Goal: Task Accomplishment & Management: Manage account settings

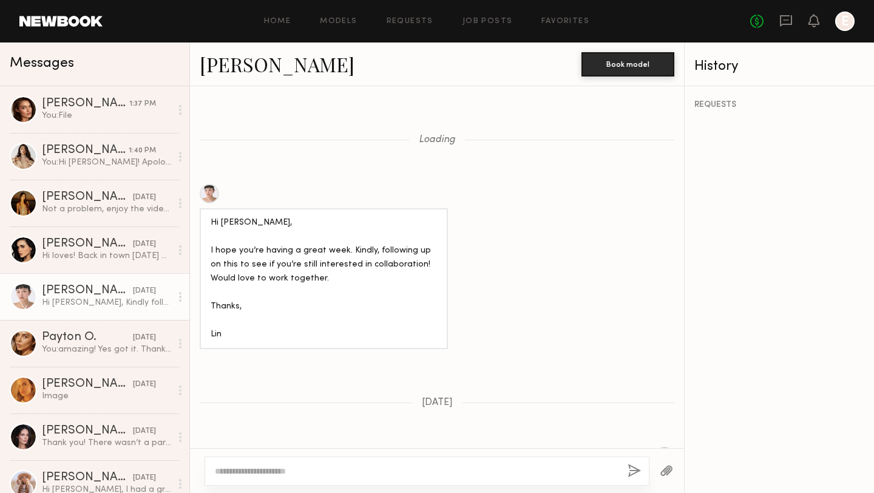
scroll to position [1307, 0]
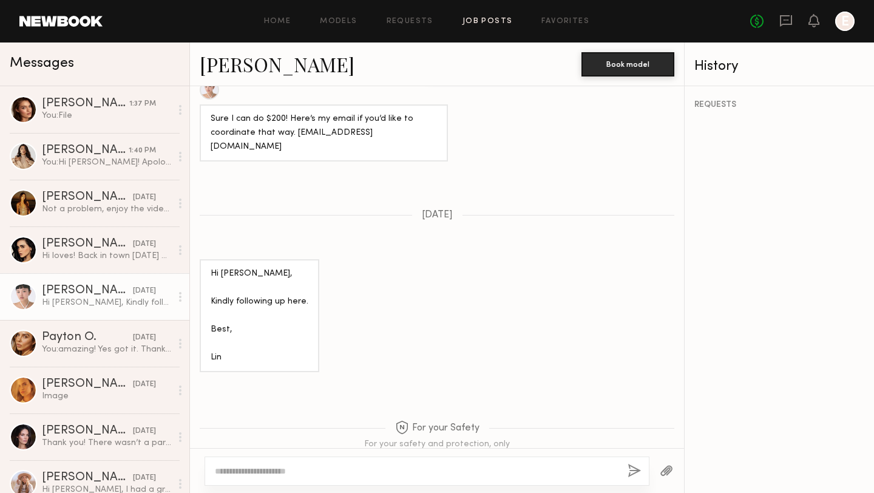
click at [488, 22] on link "Job Posts" at bounding box center [487, 22] width 50 height 8
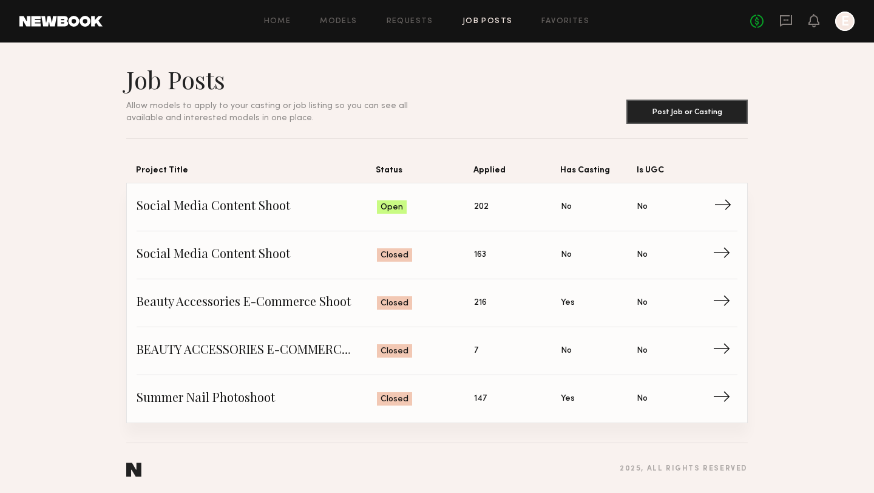
click at [248, 207] on span "Social Media Content Shoot" at bounding box center [256, 207] width 240 height 18
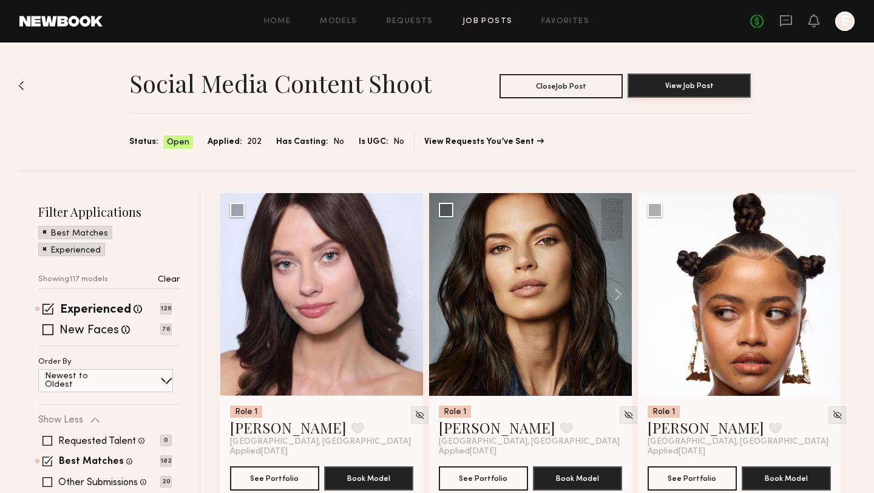
click at [659, 80] on button "View Job Post" at bounding box center [688, 85] width 123 height 24
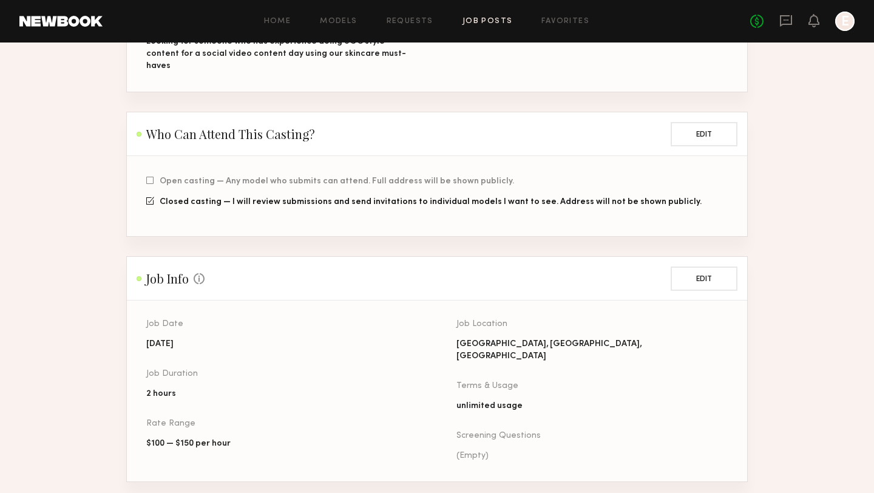
scroll to position [231, 0]
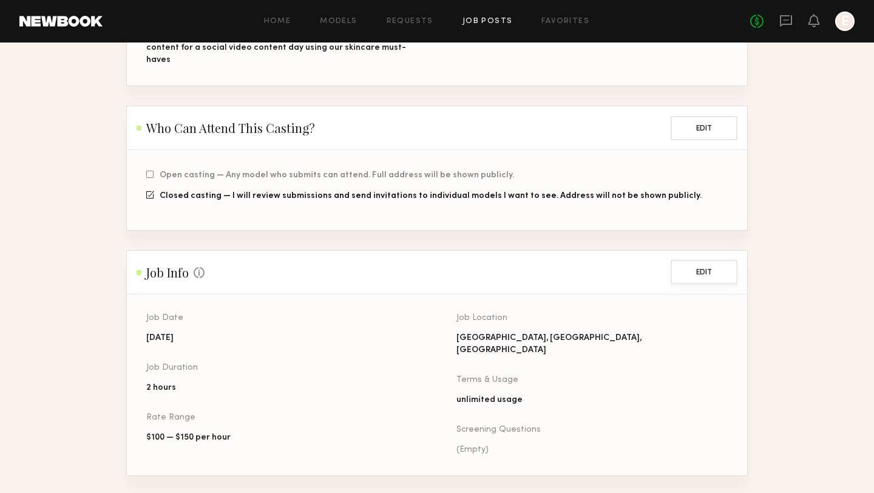
click at [712, 260] on button "Edit" at bounding box center [703, 272] width 67 height 24
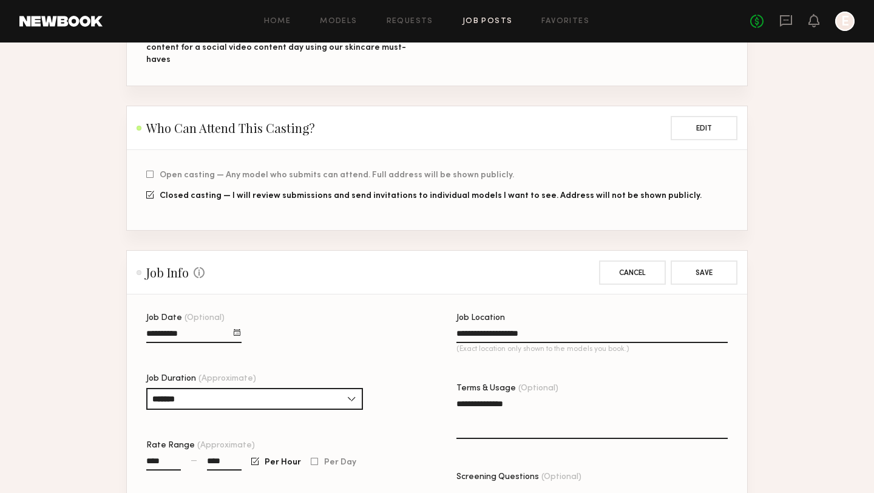
click at [167, 329] on input "**********" at bounding box center [193, 336] width 95 height 14
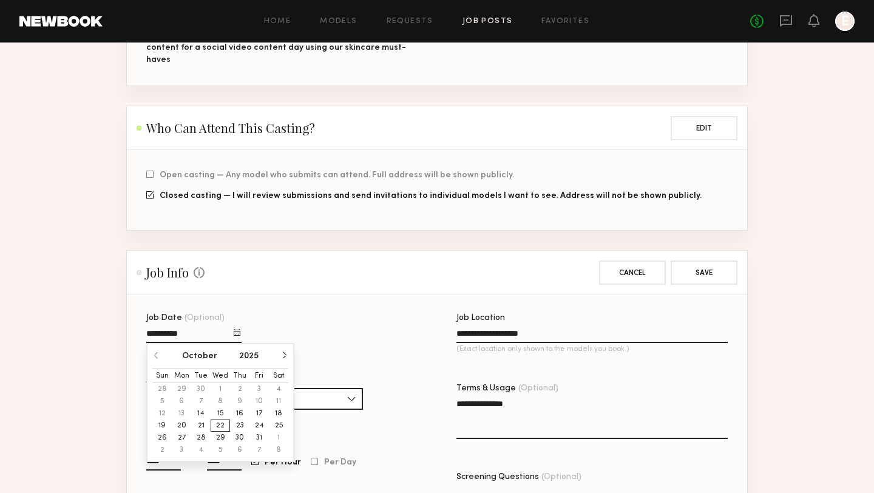
click at [239, 431] on button "30" at bounding box center [239, 437] width 19 height 12
type input "**********"
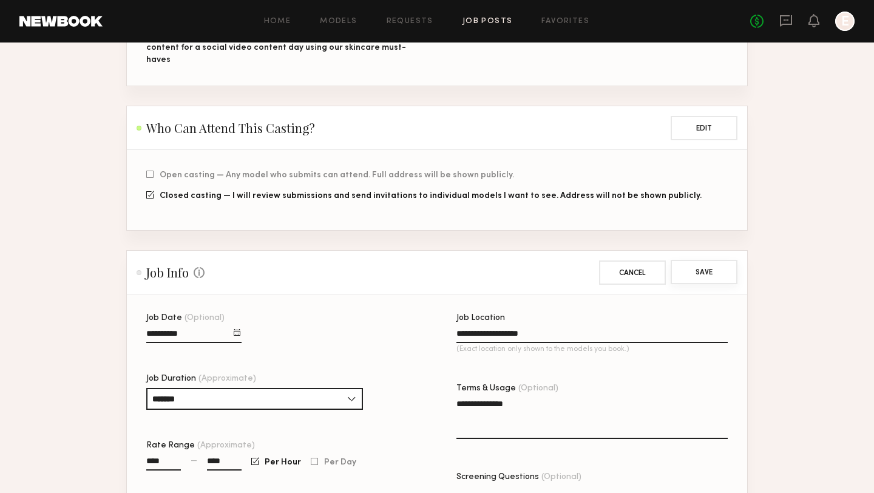
click at [725, 260] on button "Save" at bounding box center [703, 272] width 67 height 24
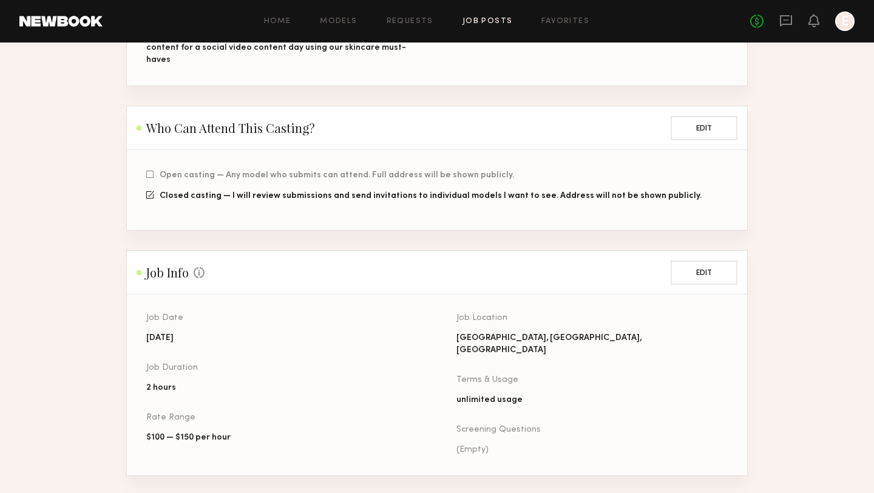
click at [466, 19] on link "Job Posts" at bounding box center [487, 22] width 50 height 8
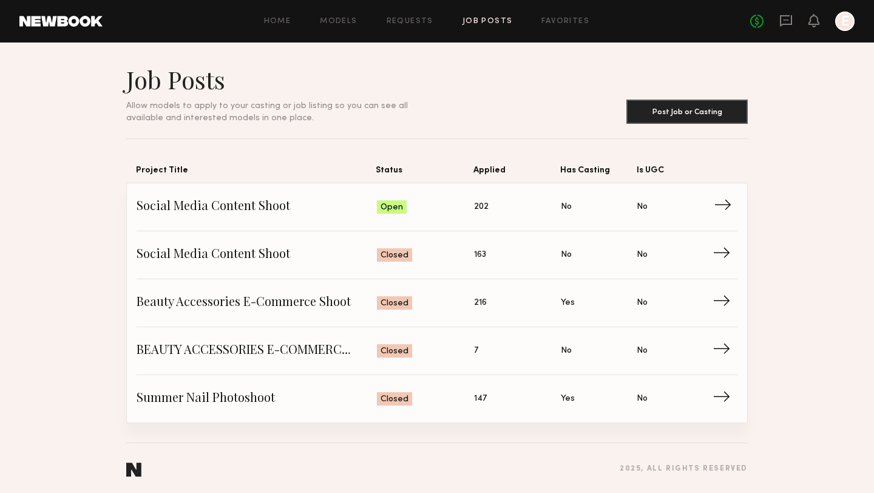
click at [193, 207] on span "Social Media Content Shoot" at bounding box center [256, 207] width 240 height 18
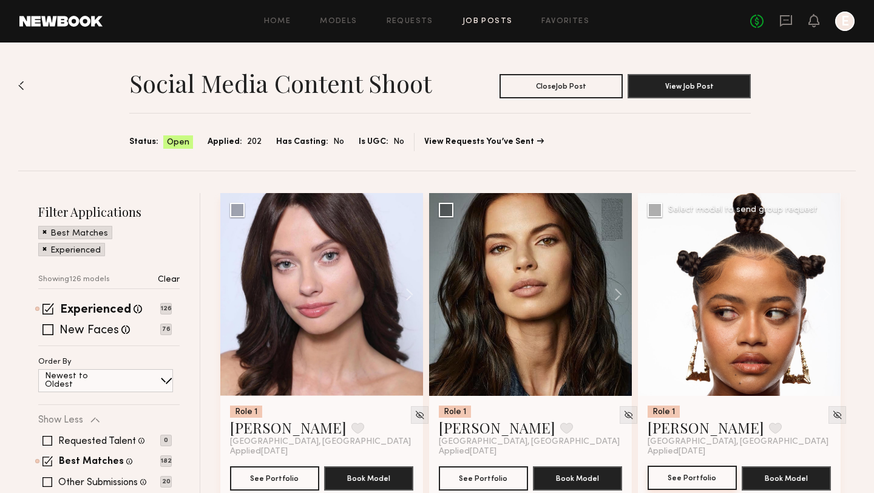
click at [708, 473] on button "See Portfolio" at bounding box center [691, 477] width 89 height 24
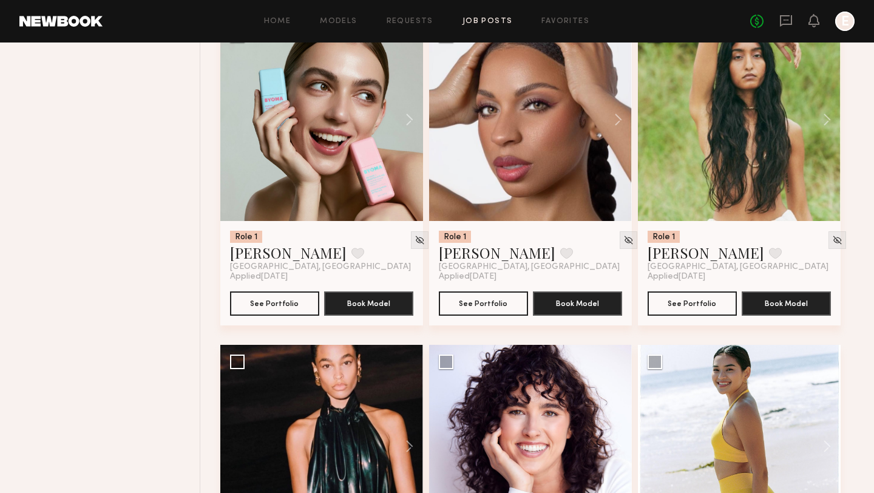
scroll to position [1323, 0]
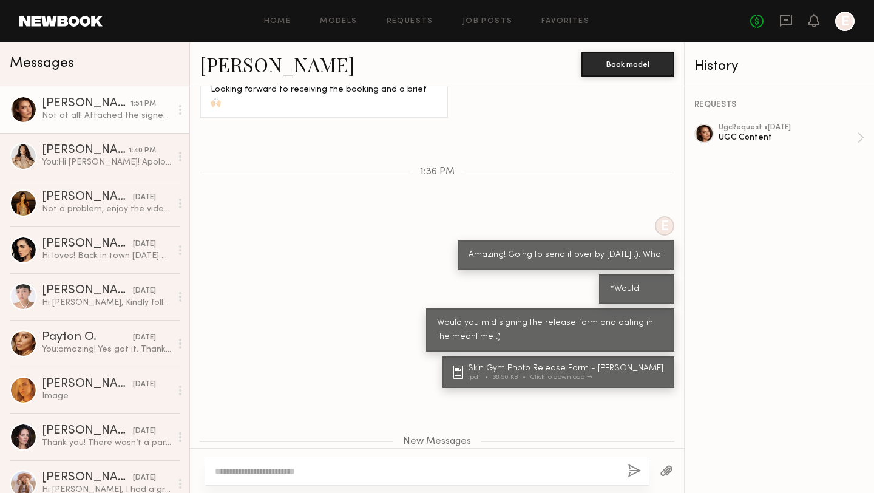
scroll to position [724, 0]
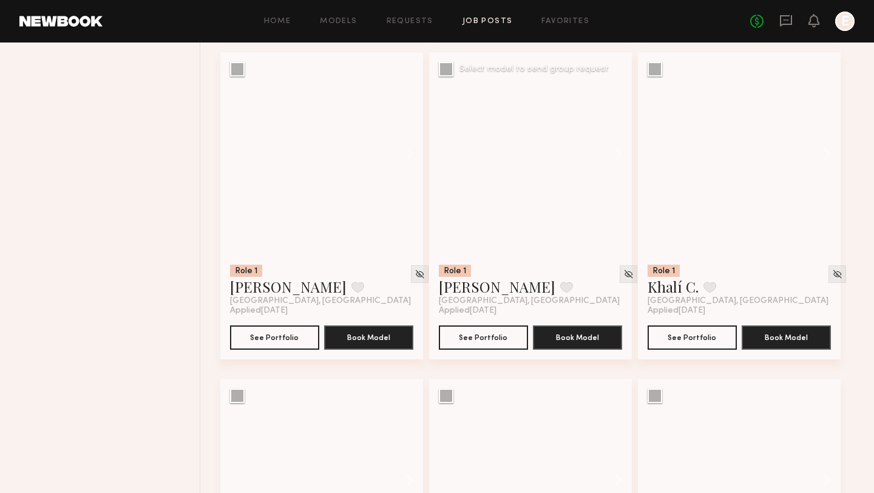
scroll to position [12217, 0]
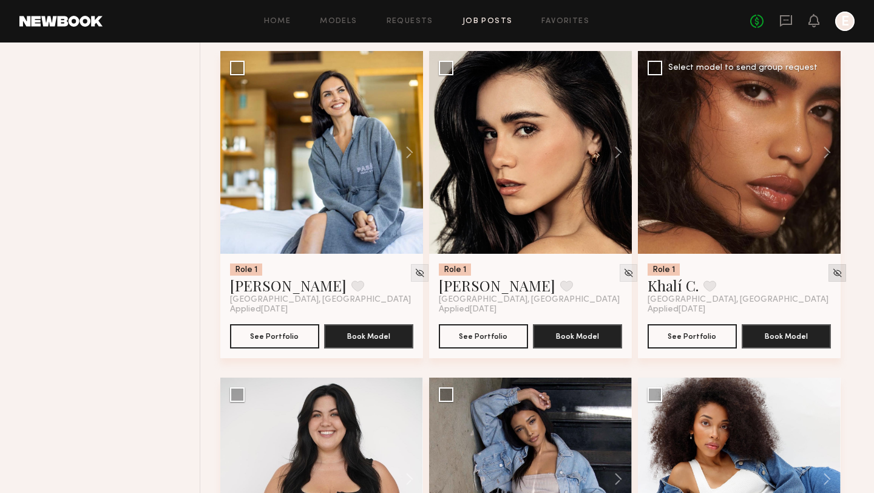
click at [832, 278] on img at bounding box center [837, 273] width 10 height 10
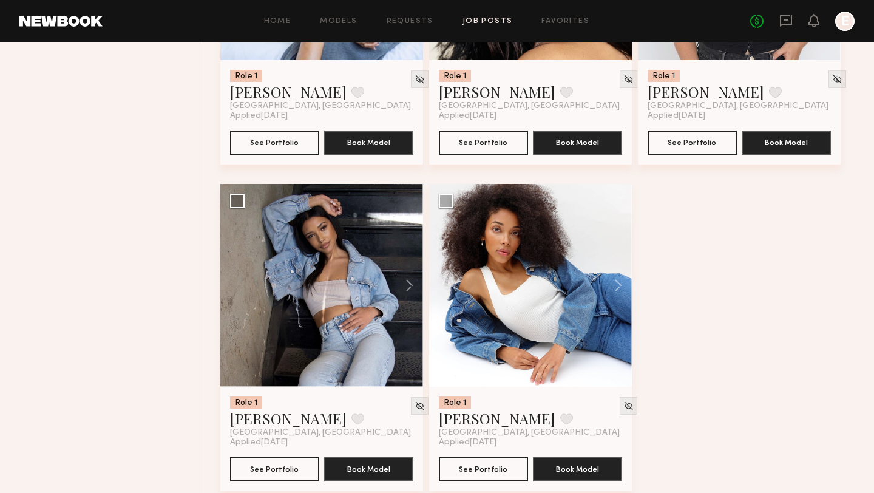
scroll to position [12440, 0]
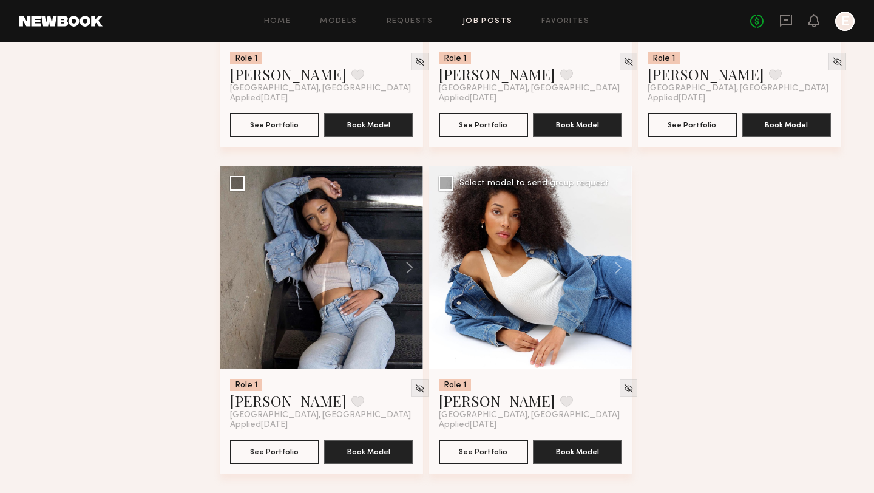
click at [503, 267] on div at bounding box center [530, 267] width 203 height 203
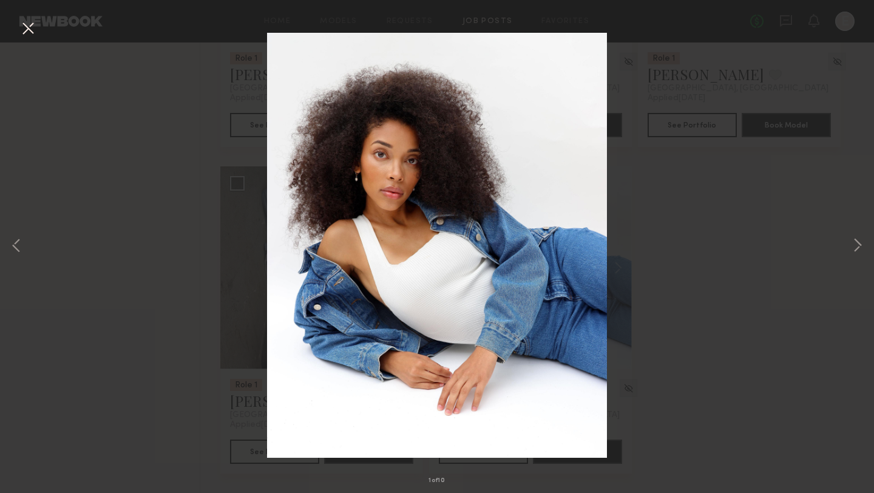
click at [763, 269] on div "1 of 10" at bounding box center [437, 246] width 874 height 493
click at [29, 32] on button at bounding box center [27, 29] width 19 height 22
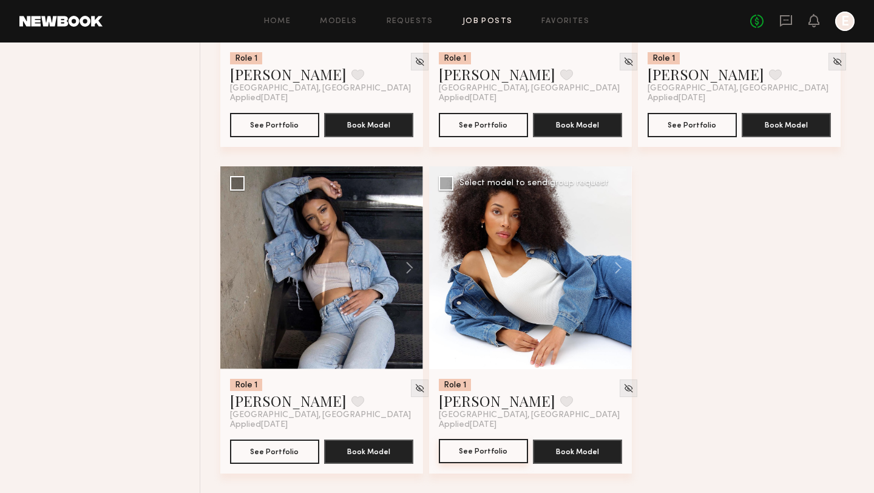
click at [469, 445] on button "See Portfolio" at bounding box center [483, 451] width 89 height 24
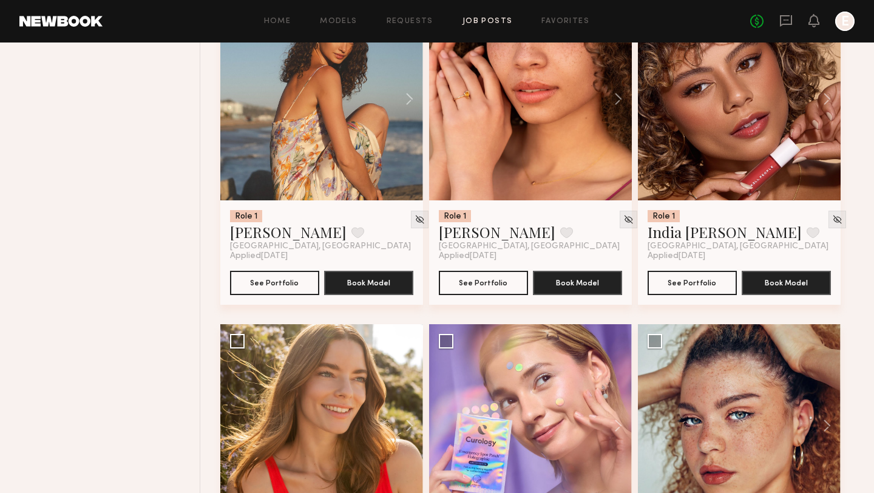
scroll to position [9918, 0]
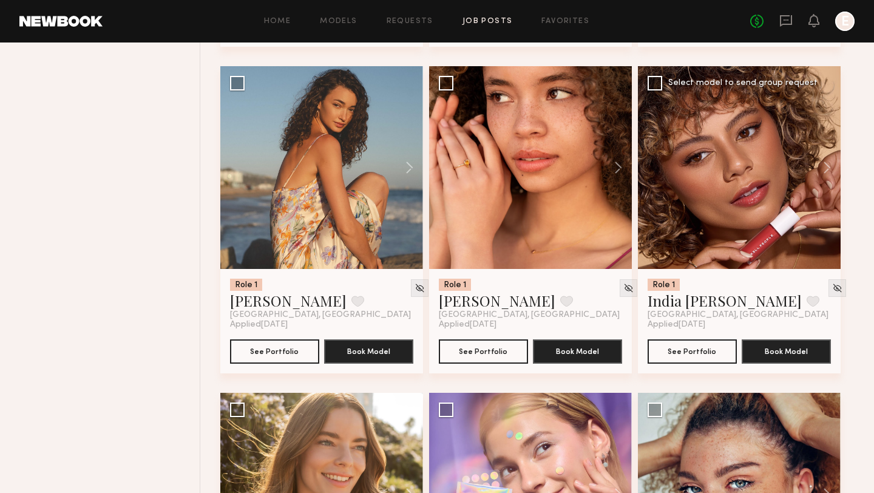
click at [749, 194] on div at bounding box center [739, 167] width 203 height 203
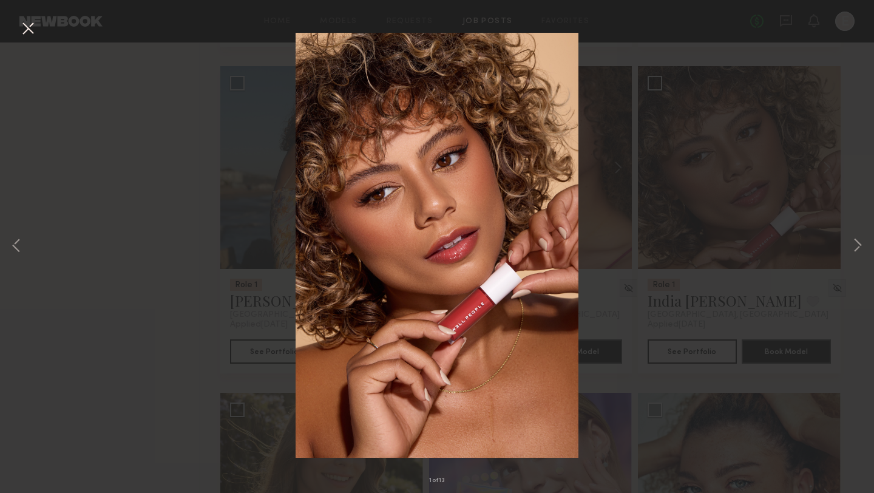
click at [637, 227] on div "1 of 13" at bounding box center [437, 246] width 874 height 493
click at [27, 27] on button at bounding box center [27, 29] width 19 height 22
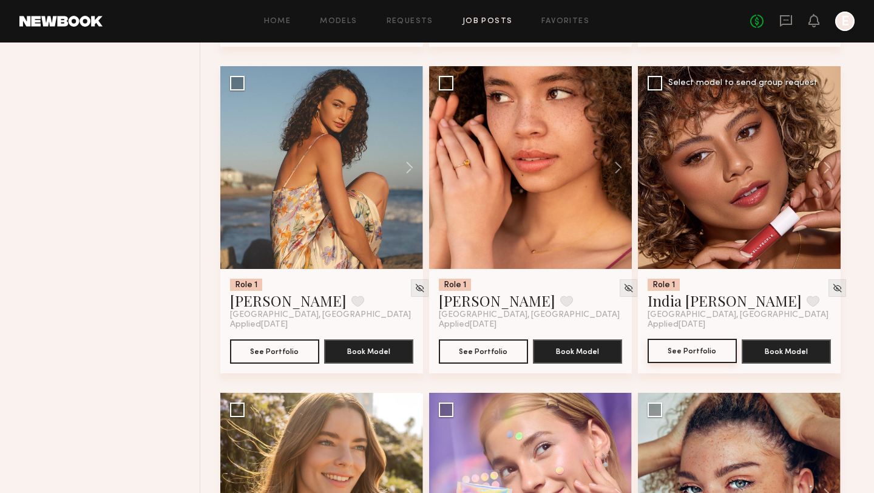
click at [686, 360] on button "See Portfolio" at bounding box center [691, 350] width 89 height 24
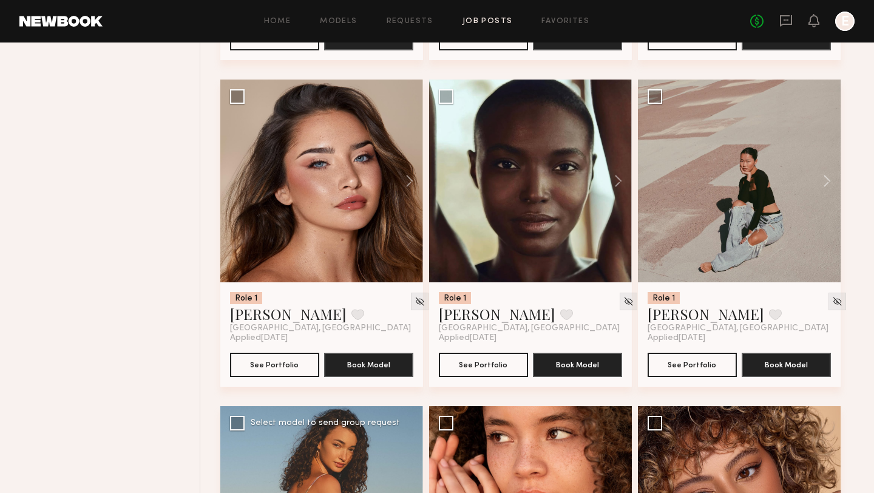
scroll to position [9577, 0]
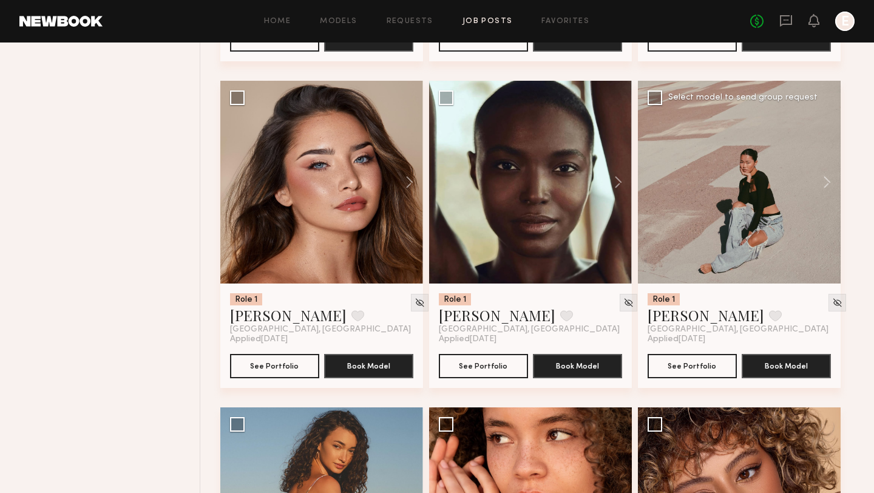
click at [746, 195] on div at bounding box center [739, 182] width 203 height 203
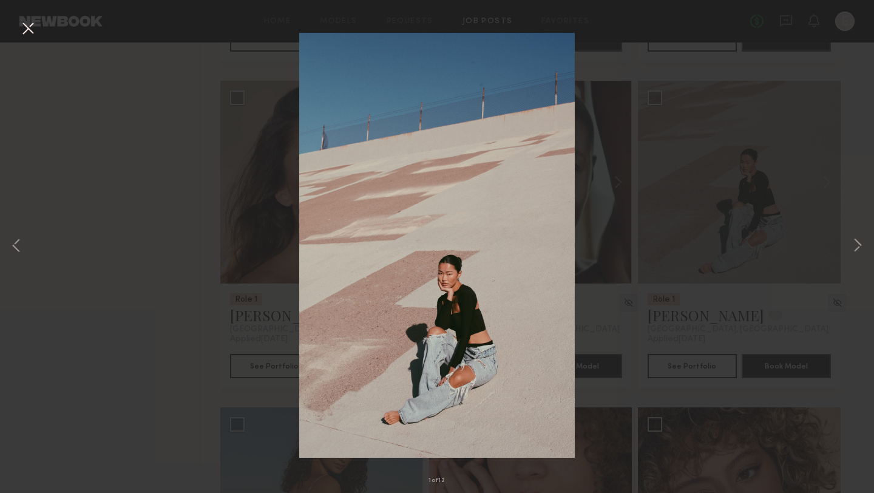
click at [742, 197] on div "1 of 12" at bounding box center [437, 246] width 874 height 493
click at [28, 29] on button at bounding box center [27, 29] width 19 height 22
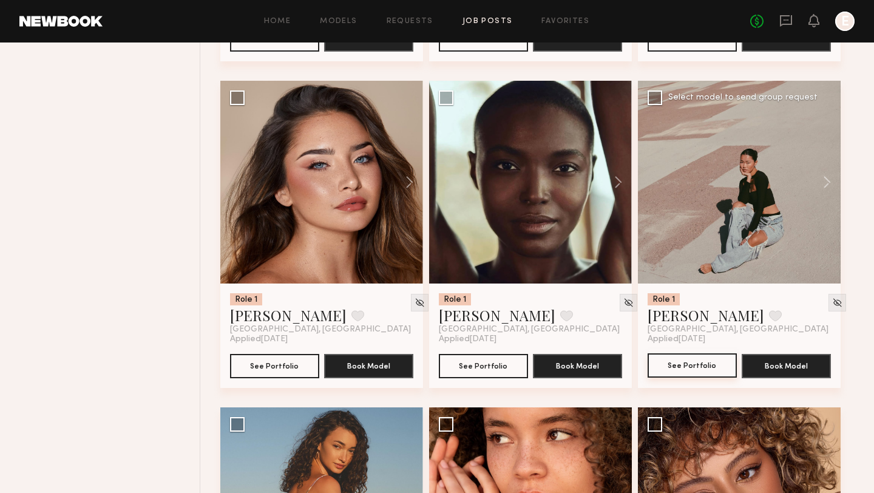
click at [680, 377] on button "See Portfolio" at bounding box center [691, 365] width 89 height 24
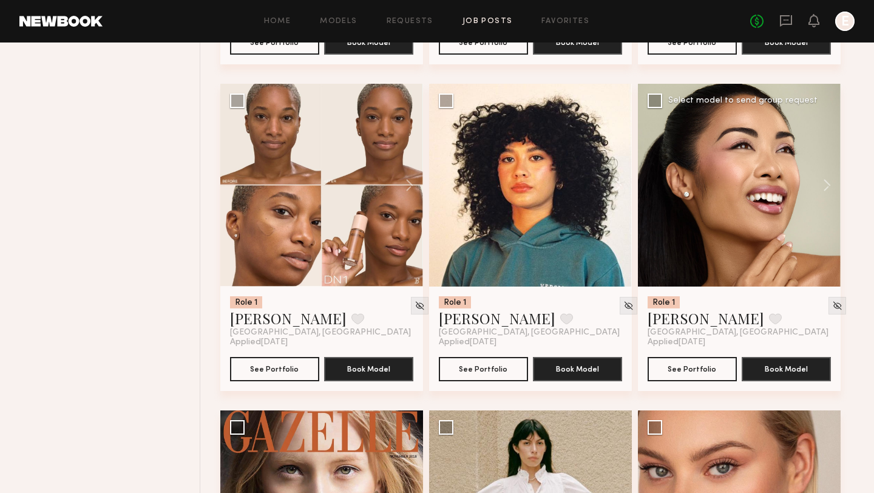
scroll to position [6641, 0]
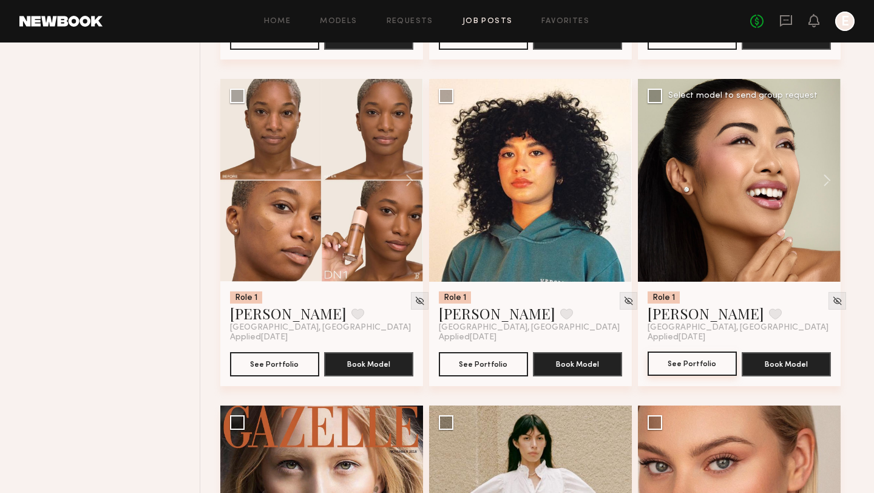
click at [679, 374] on button "See Portfolio" at bounding box center [691, 363] width 89 height 24
click at [254, 364] on button "See Portfolio" at bounding box center [274, 363] width 89 height 24
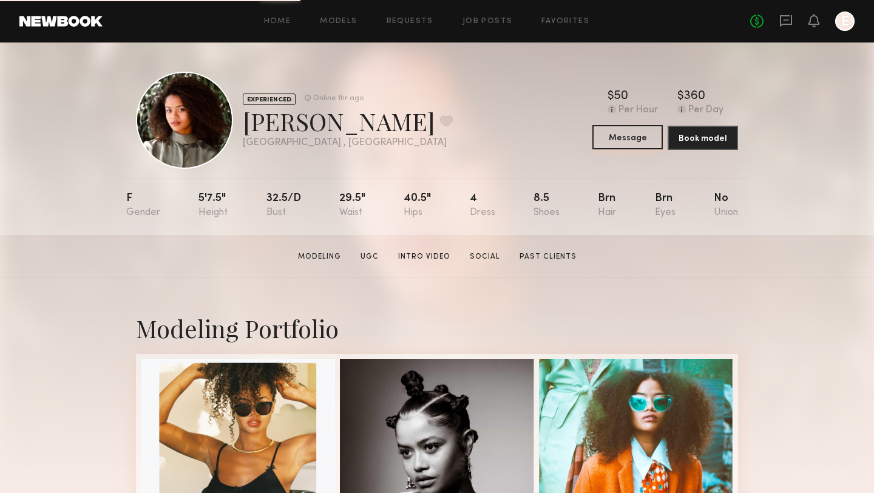
click at [623, 141] on button "Message" at bounding box center [627, 137] width 70 height 24
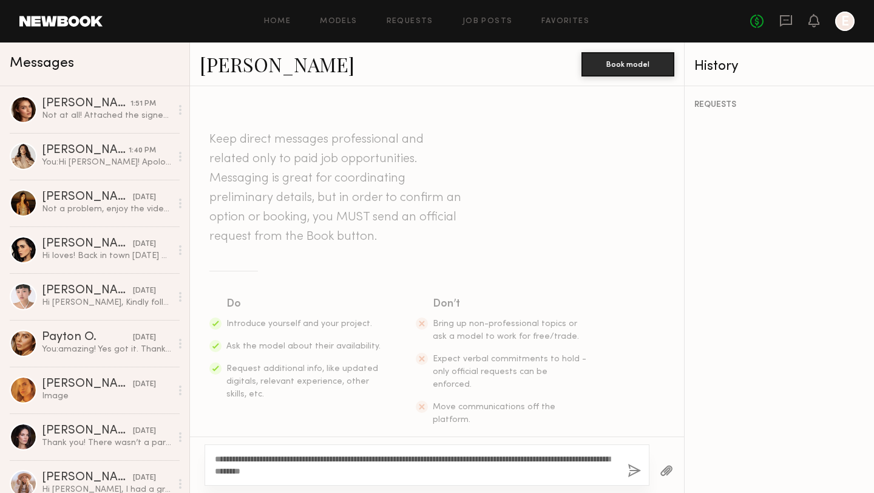
type textarea "**********"
click at [633, 471] on button "button" at bounding box center [633, 470] width 13 height 15
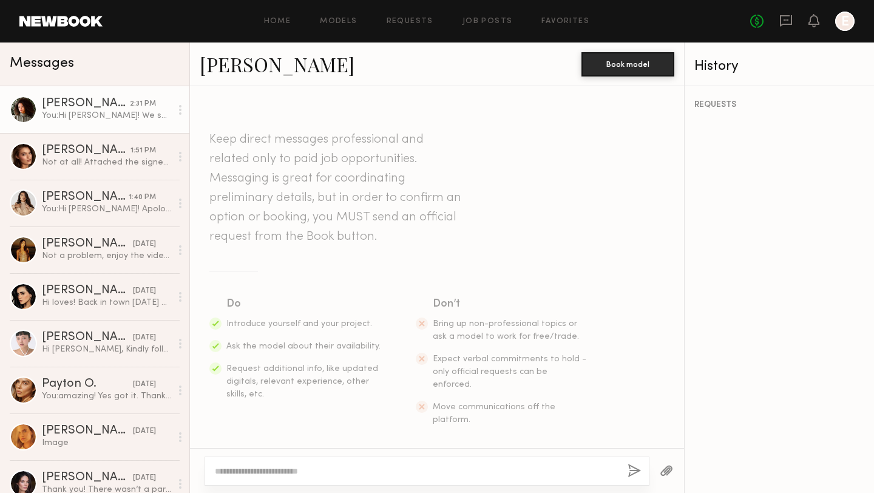
scroll to position [177, 0]
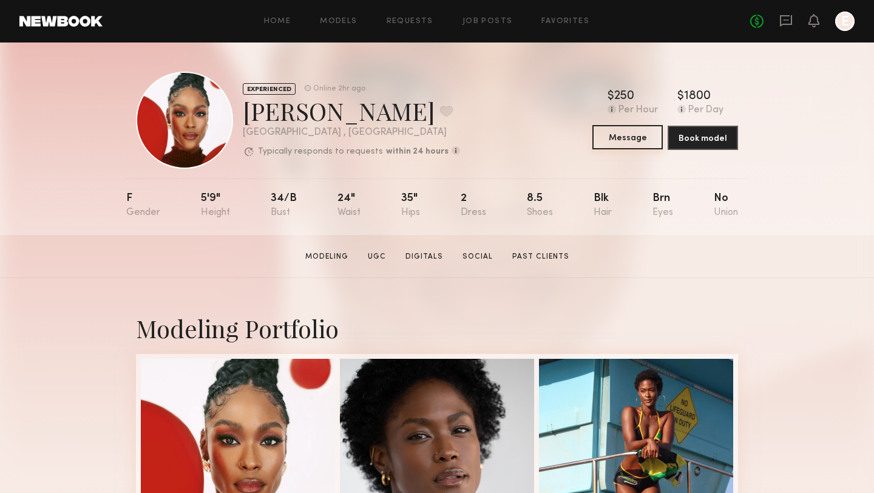
click at [641, 138] on button "Message" at bounding box center [627, 137] width 70 height 24
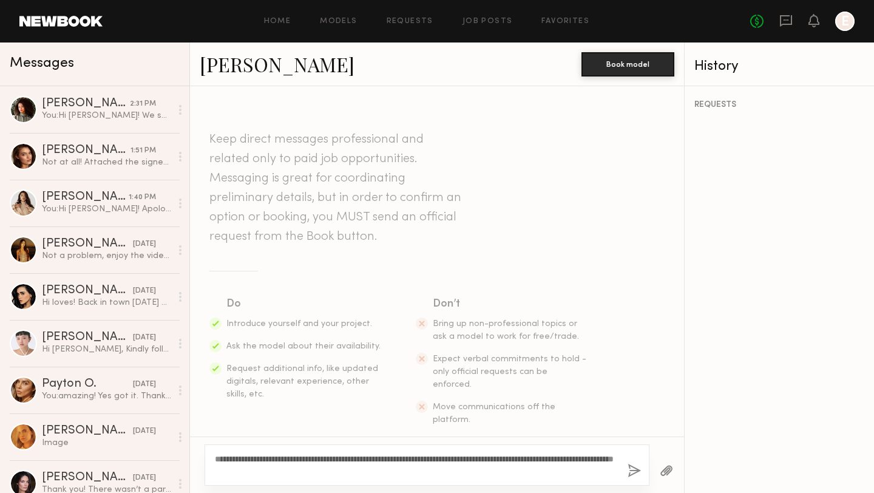
click at [616, 457] on textarea "**********" at bounding box center [416, 465] width 403 height 24
click at [334, 463] on textarea "**********" at bounding box center [416, 465] width 403 height 24
click at [320, 468] on textarea "**********" at bounding box center [416, 465] width 403 height 24
type textarea "**********"
click at [630, 471] on button "button" at bounding box center [633, 470] width 13 height 15
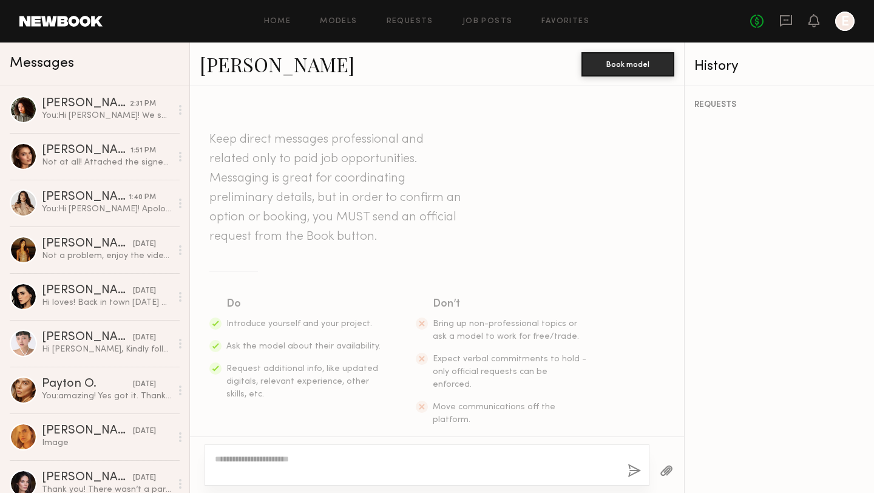
scroll to position [190, 0]
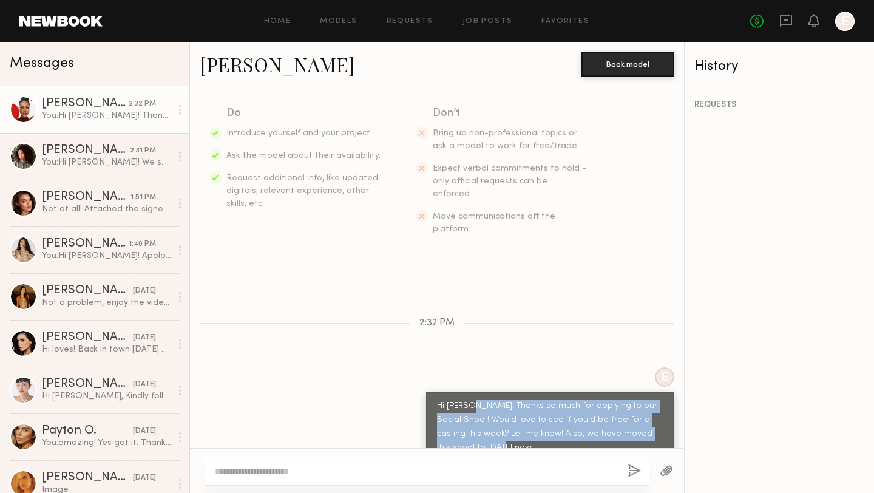
drag, startPoint x: 467, startPoint y: 425, endPoint x: 469, endPoint y: 382, distance: 42.5
click at [469, 399] on div "Hi [PERSON_NAME]! Thanks so much for applying to our Social Shoot! Would love t…" at bounding box center [550, 427] width 226 height 56
copy div "Thanks so much for applying to our Social Shoot! Would love to see if you'd be …"
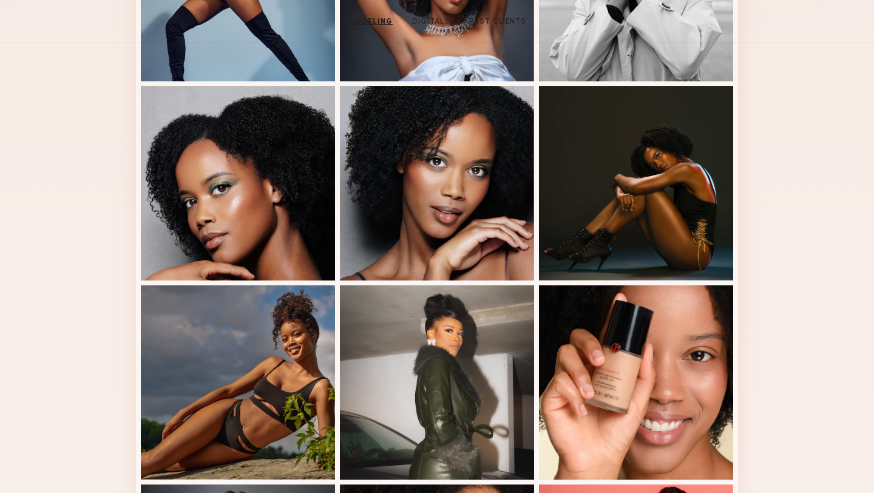
scroll to position [7, 0]
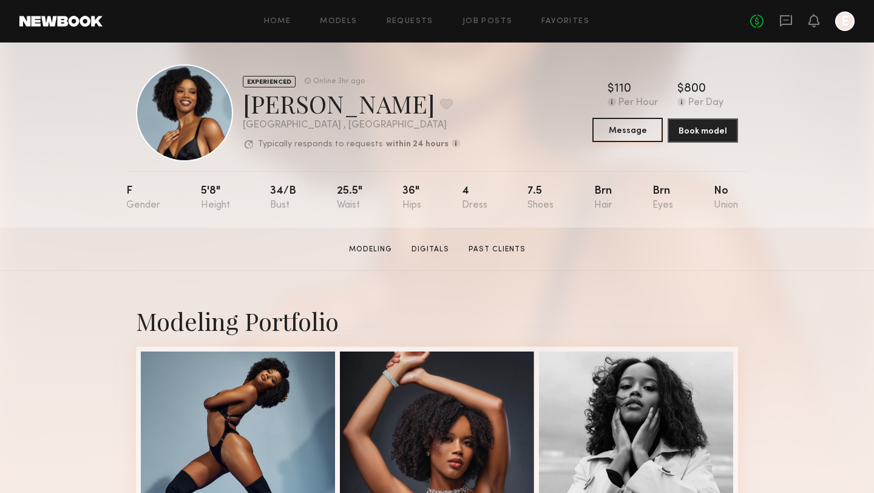
click at [619, 132] on button "Message" at bounding box center [627, 130] width 70 height 24
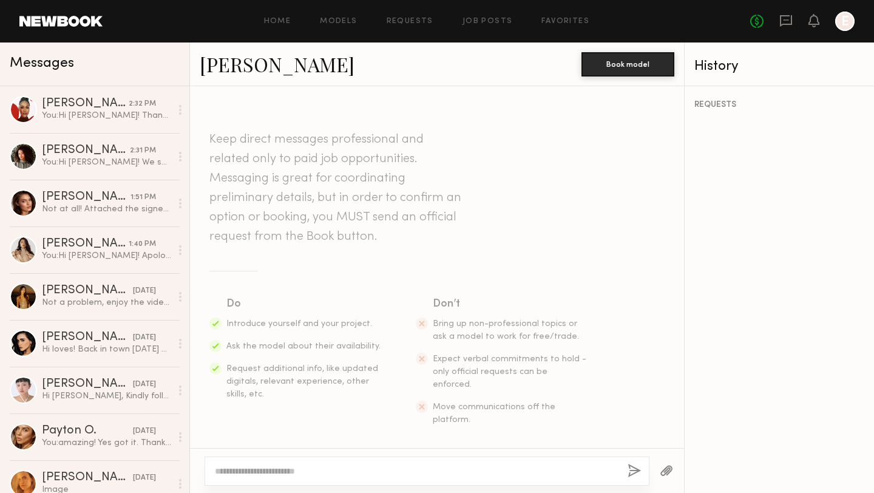
click at [349, 469] on textarea at bounding box center [416, 471] width 403 height 12
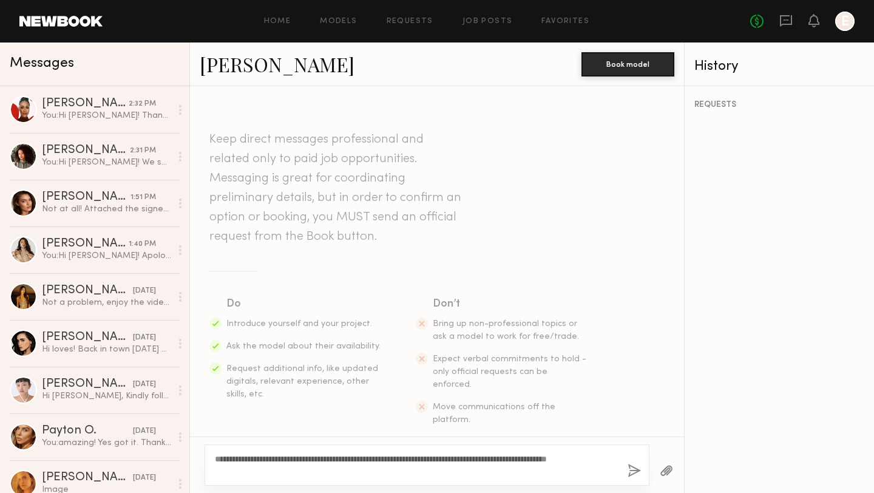
type textarea "**********"
click at [632, 473] on button "button" at bounding box center [633, 470] width 13 height 15
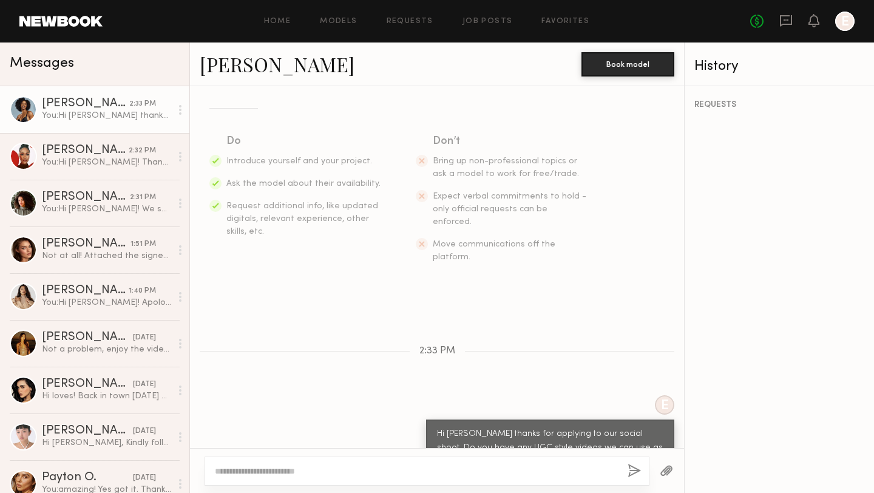
scroll to position [173, 0]
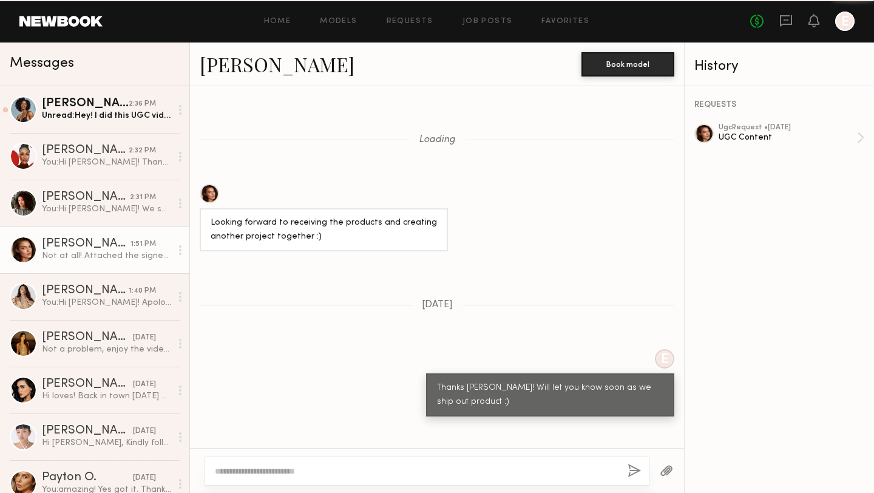
scroll to position [528, 0]
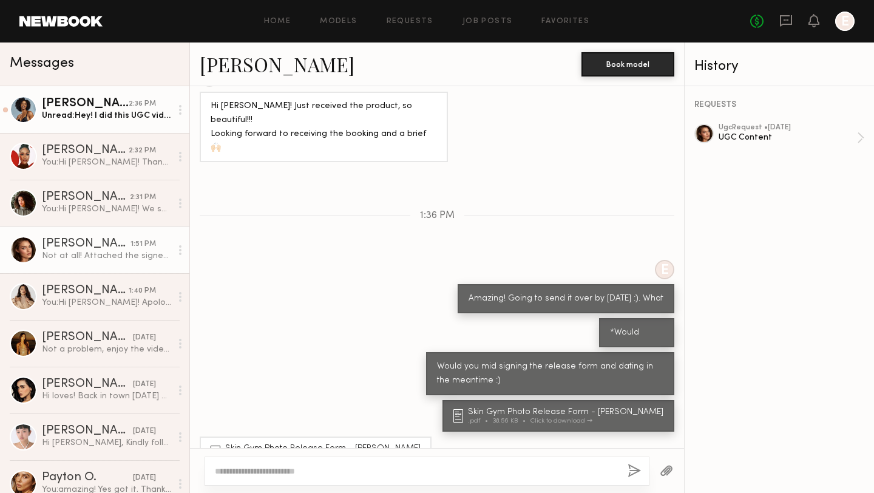
click at [98, 104] on div "[PERSON_NAME]" at bounding box center [85, 104] width 87 height 12
click at [97, 113] on div "Unread: Hey! I did this UGC video for a dessert shop : https://www.tiktok.com/t…" at bounding box center [106, 116] width 129 height 12
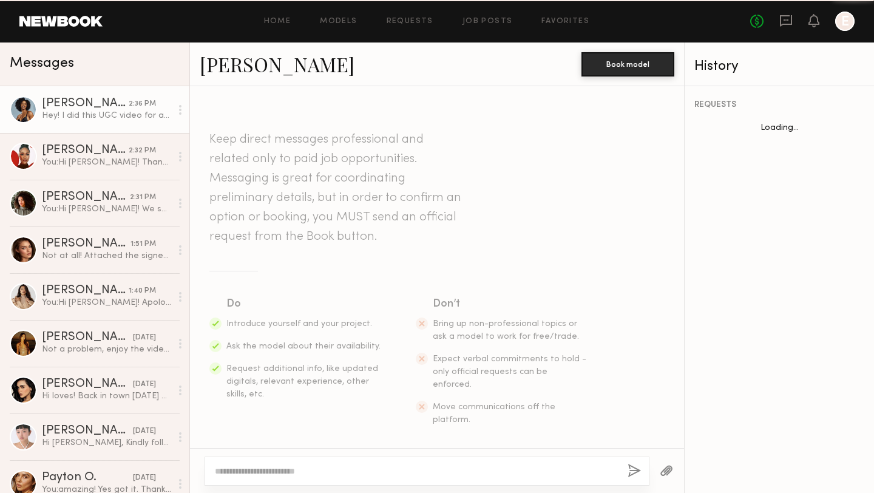
scroll to position [252, 0]
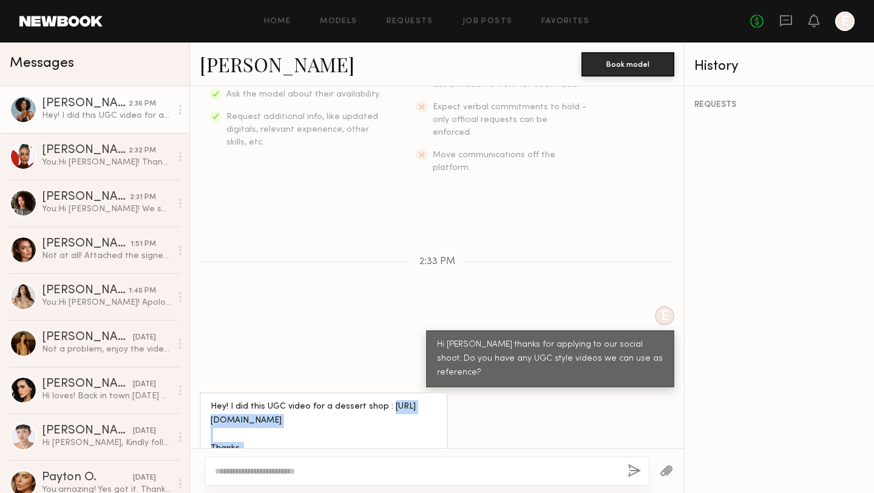
drag, startPoint x: 371, startPoint y: 382, endPoint x: 207, endPoint y: 375, distance: 163.9
click at [207, 392] on div "Hey! I did this UGC video for a dessert shop : https://www.tiktok.com/t/ZTMfNKx…" at bounding box center [324, 434] width 248 height 85
copy div "https://www.tiktok.com/t/ZTMfNKxbE/"
click at [295, 467] on textarea at bounding box center [416, 471] width 403 height 12
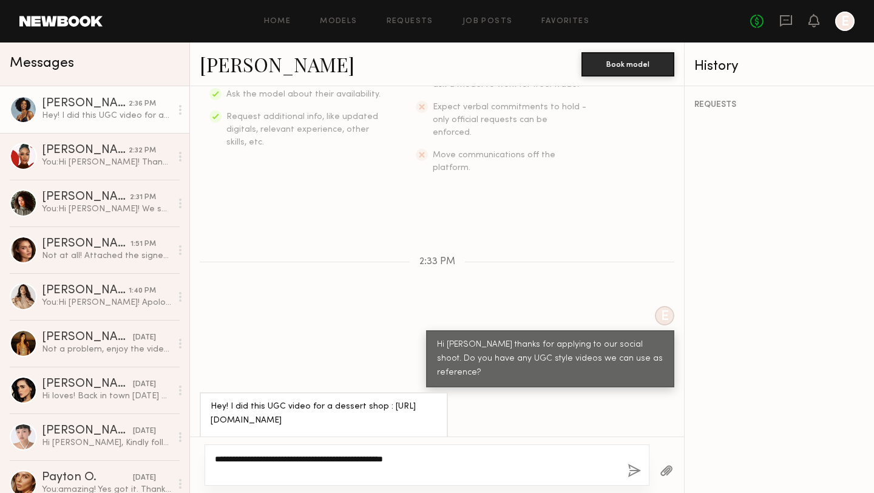
type textarea "**********"
click at [627, 469] on button "button" at bounding box center [633, 470] width 13 height 15
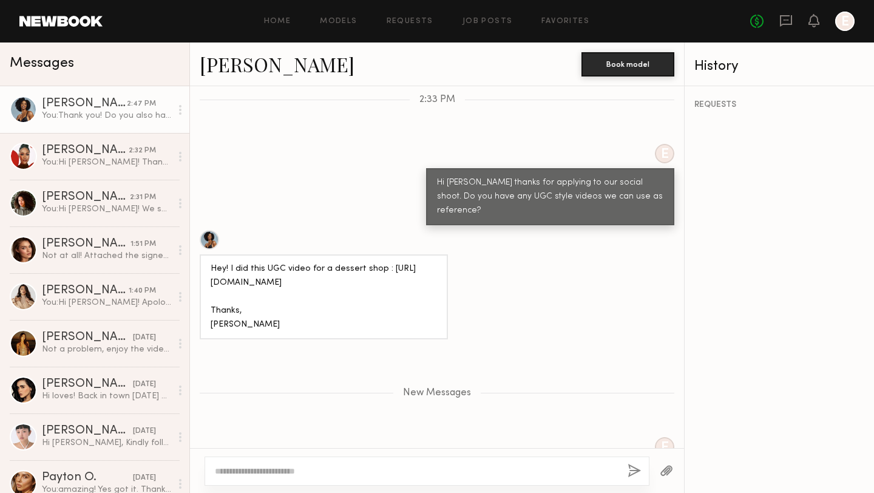
scroll to position [460, 0]
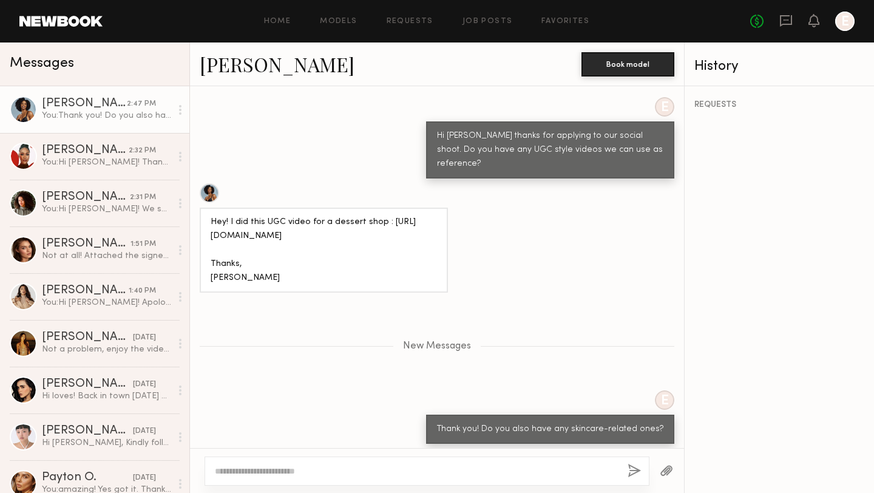
click at [284, 470] on textarea at bounding box center [416, 471] width 403 height 12
type textarea "*"
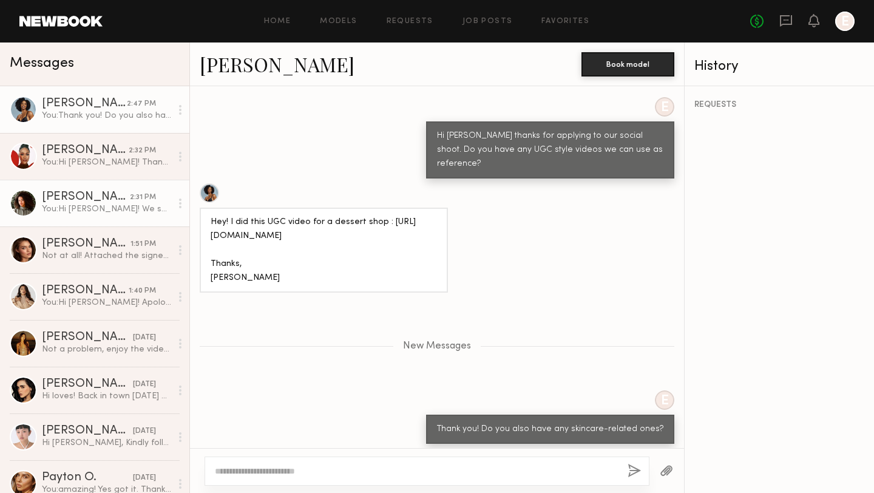
click at [92, 204] on div "You: Hi Vanessa! We saw that you applied to our Social shoot :). Can you send u…" at bounding box center [106, 209] width 129 height 12
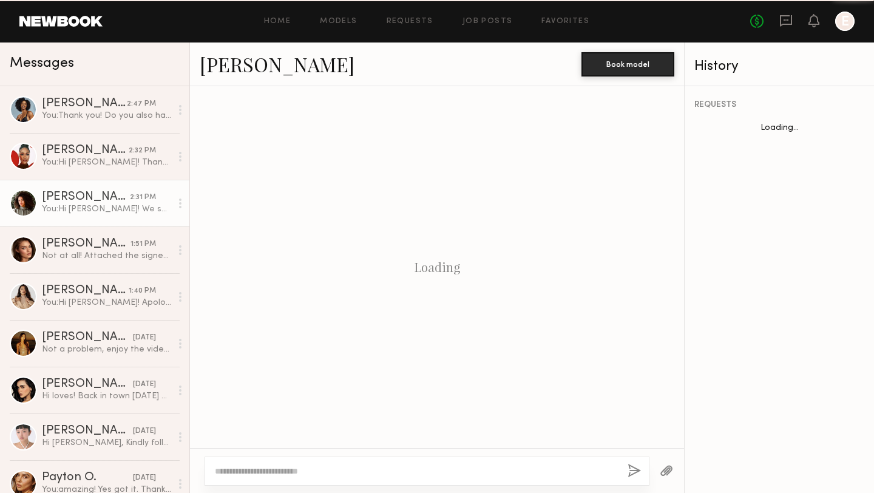
scroll to position [177, 0]
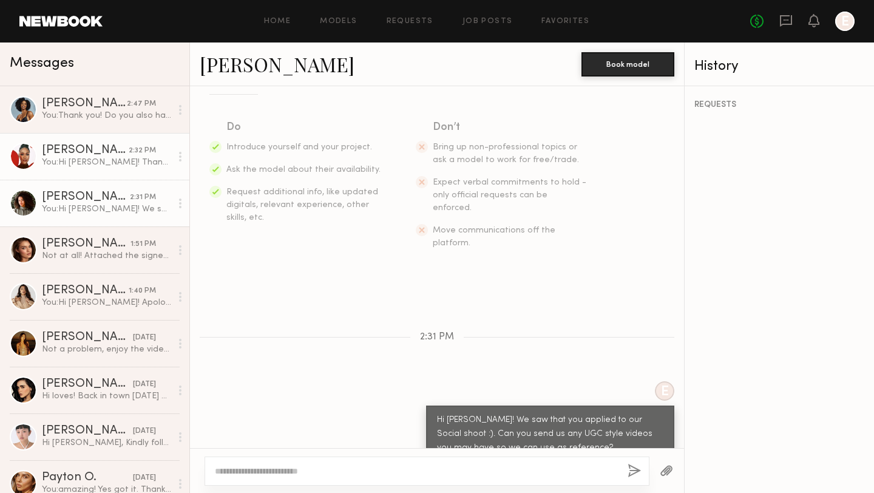
click at [72, 147] on div "Rose L." at bounding box center [85, 150] width 87 height 12
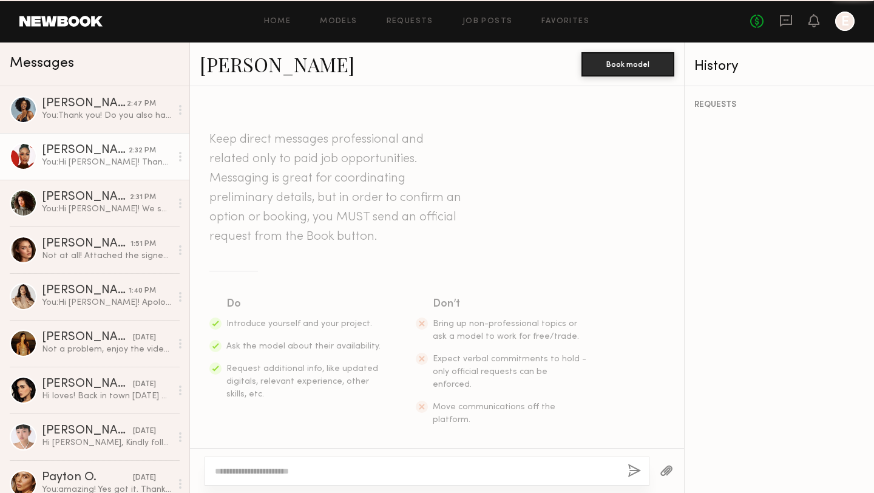
scroll to position [190, 0]
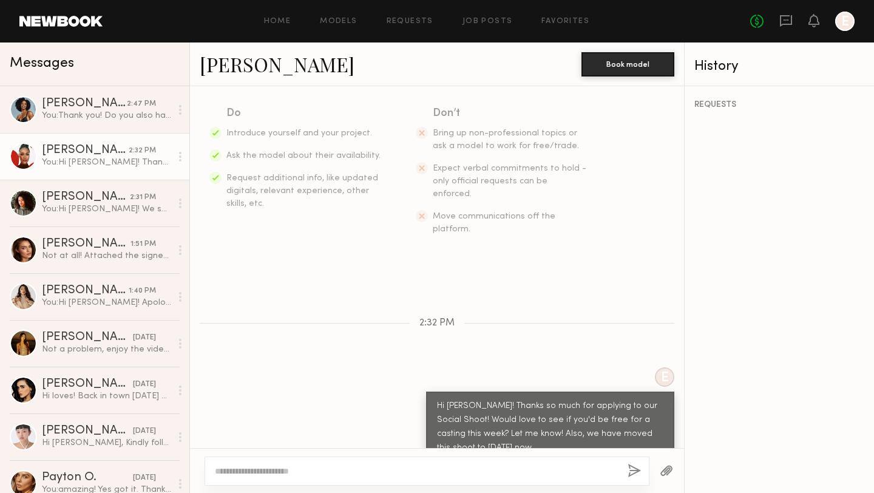
click at [213, 67] on link "[PERSON_NAME]" at bounding box center [277, 64] width 155 height 26
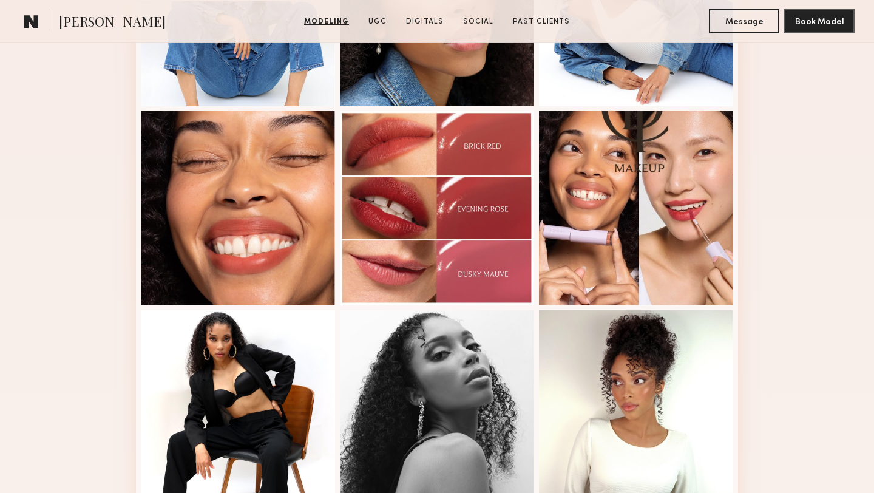
scroll to position [764, 0]
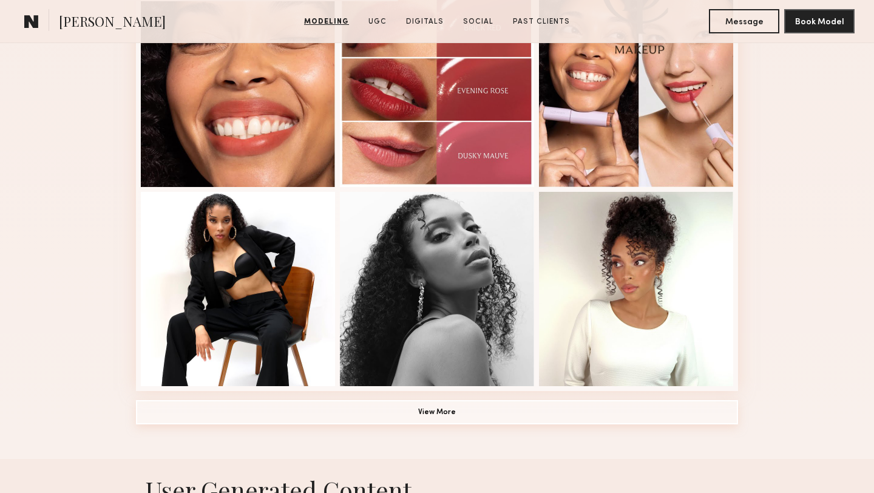
click at [285, 412] on button "View More" at bounding box center [437, 412] width 602 height 24
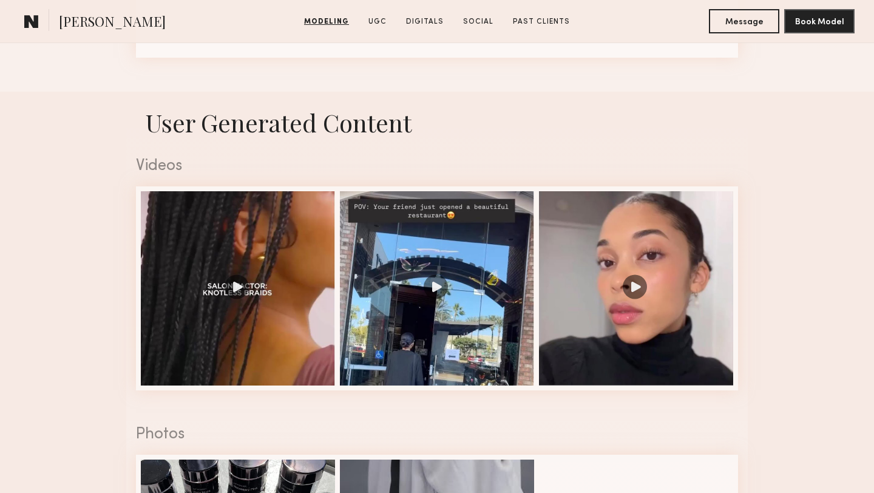
scroll to position [1696, 0]
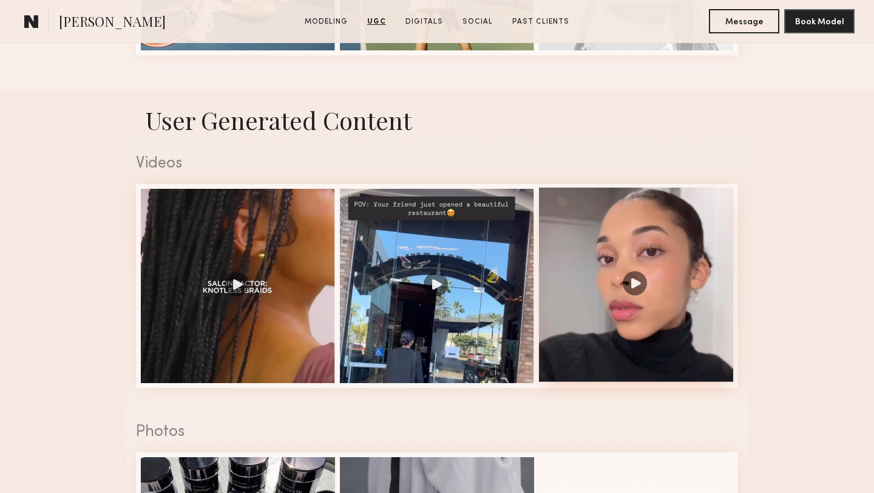
click at [591, 263] on div at bounding box center [636, 284] width 194 height 194
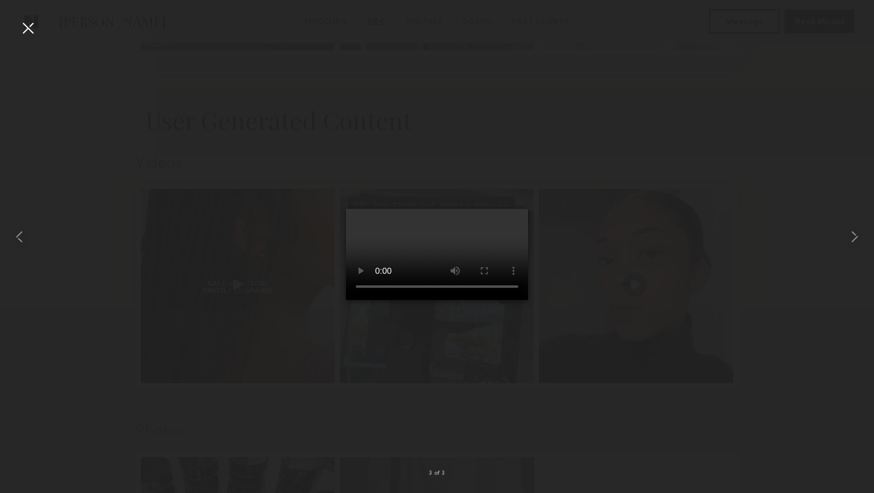
click at [32, 32] on div at bounding box center [27, 27] width 19 height 19
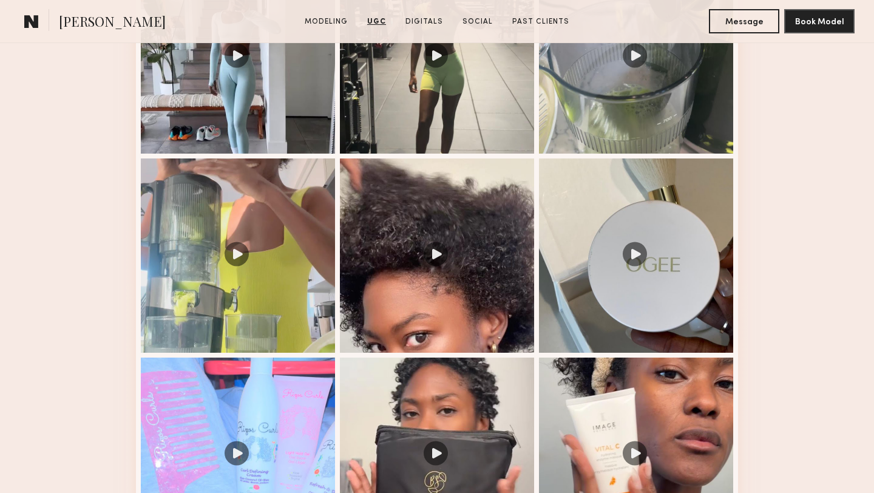
scroll to position [1352, 0]
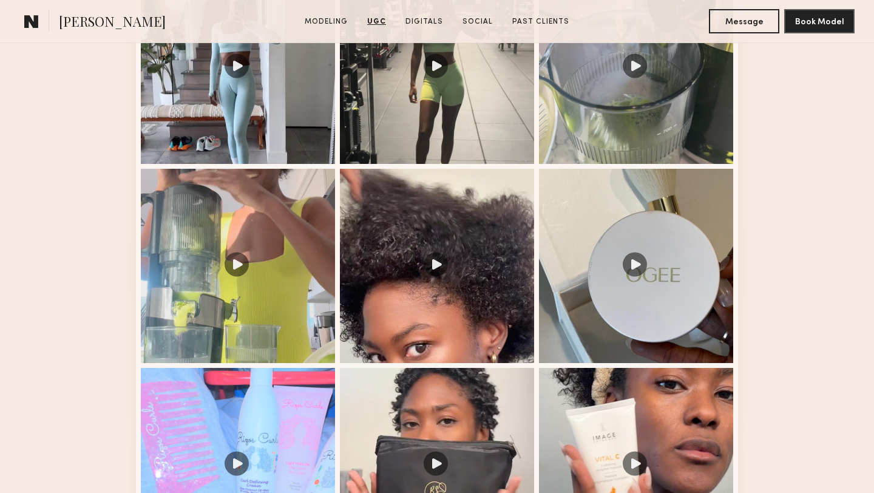
click at [369, 293] on div at bounding box center [437, 266] width 194 height 194
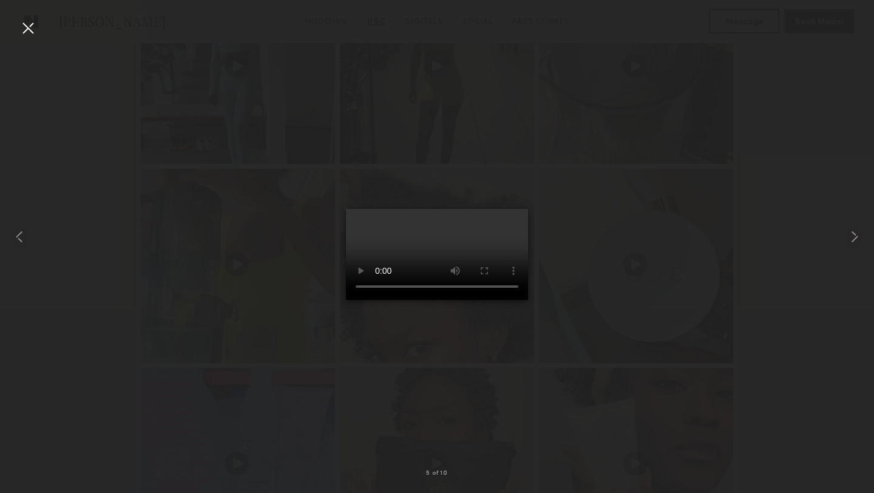
click at [27, 29] on div at bounding box center [27, 27] width 19 height 19
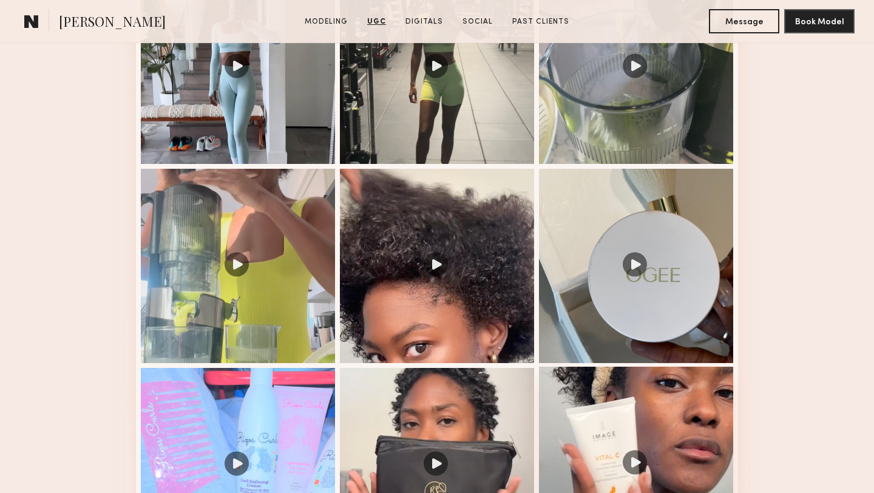
click at [579, 419] on div at bounding box center [636, 463] width 194 height 194
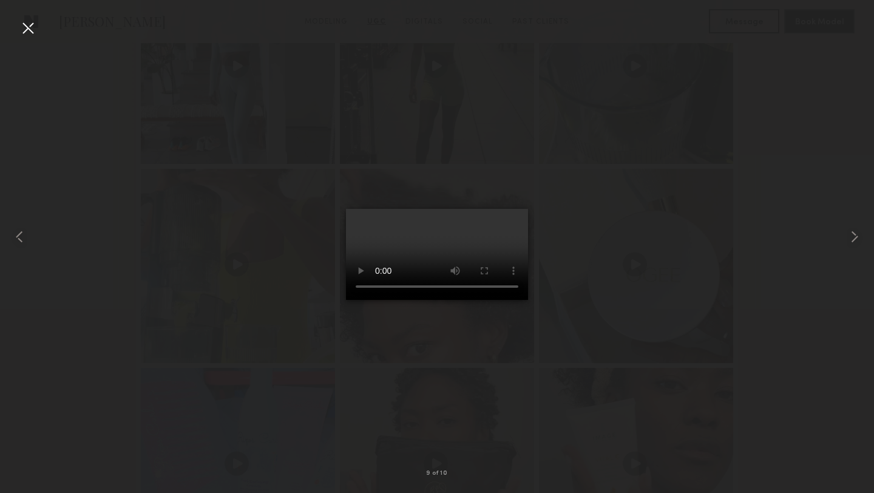
click at [29, 28] on div at bounding box center [27, 27] width 19 height 19
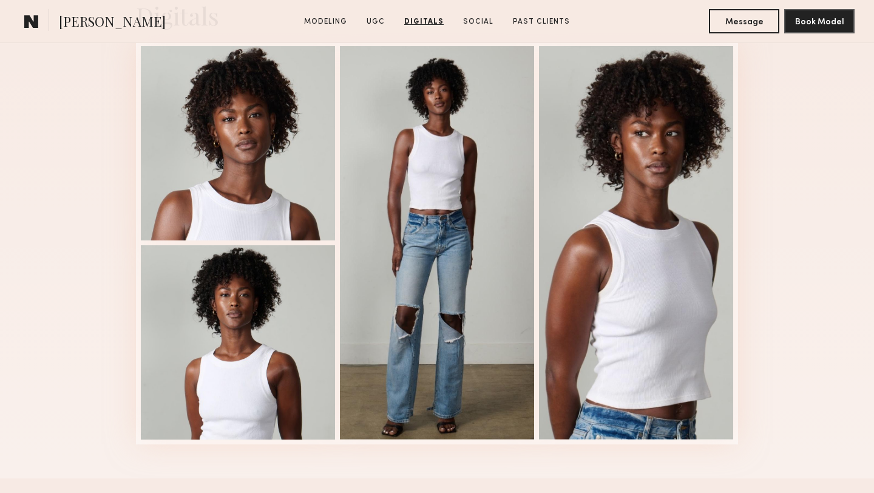
scroll to position [2996, 0]
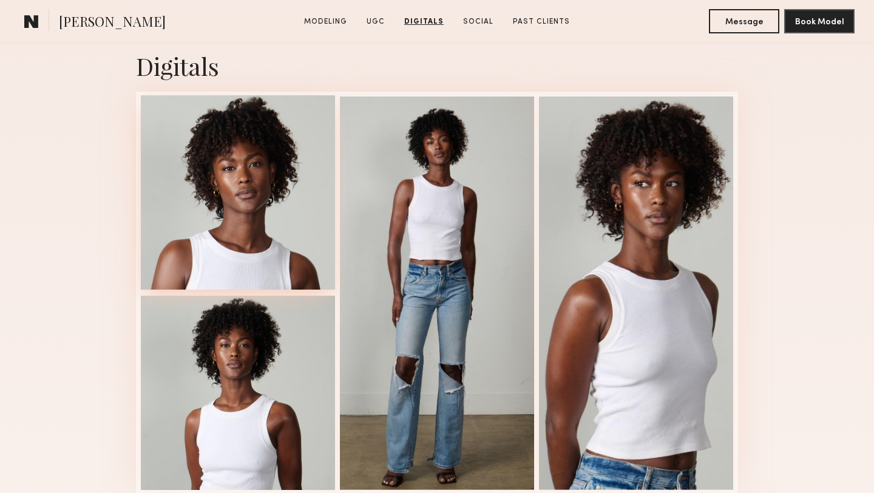
click at [300, 195] on div at bounding box center [238, 192] width 194 height 194
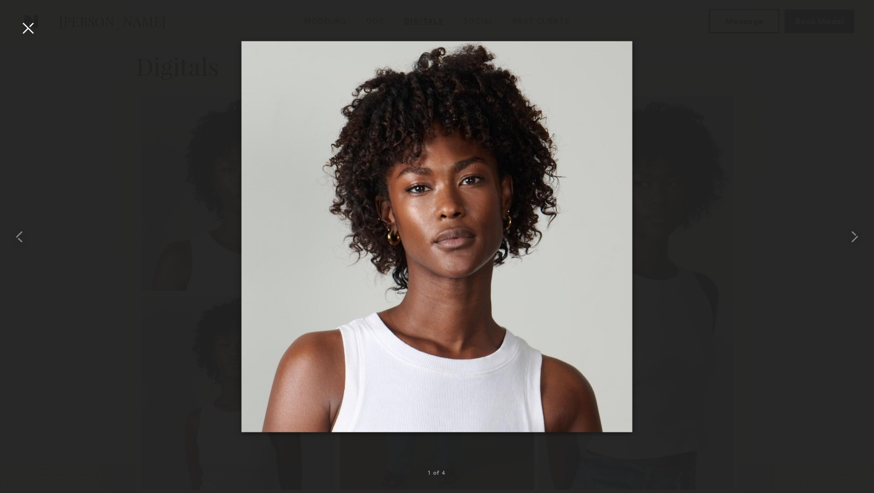
click at [29, 34] on div at bounding box center [27, 27] width 19 height 19
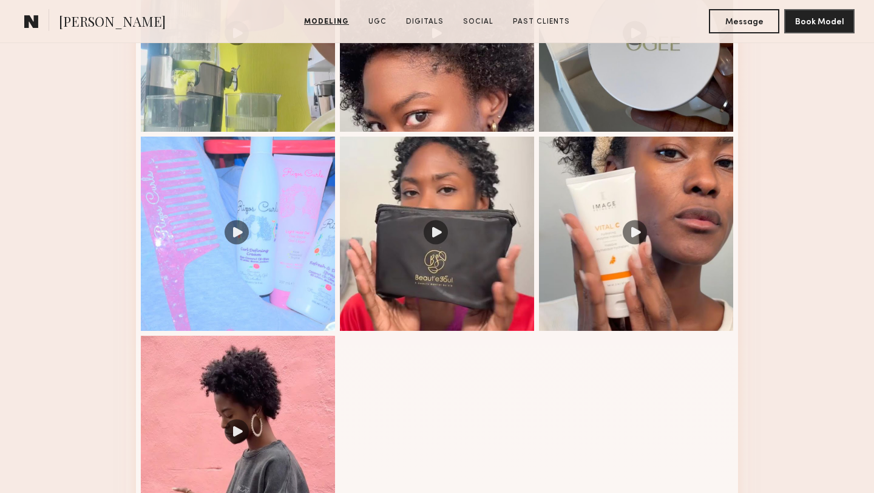
scroll to position [1614, 0]
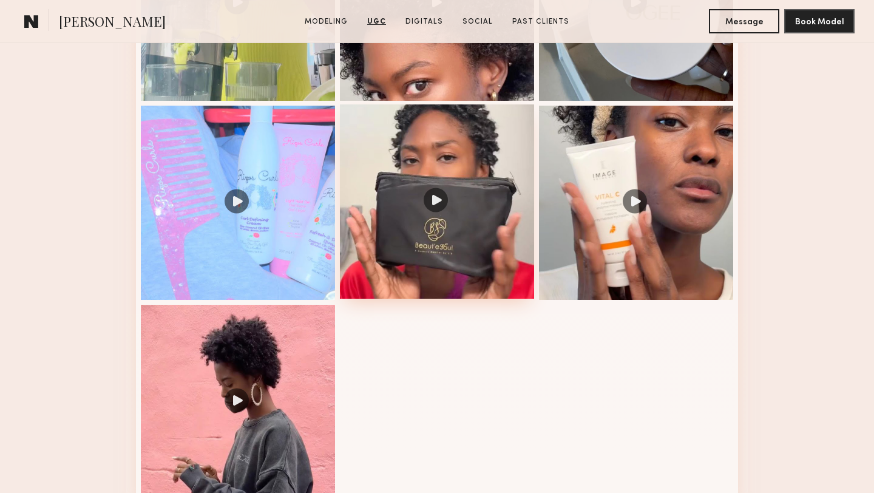
click at [502, 228] on div at bounding box center [437, 201] width 194 height 194
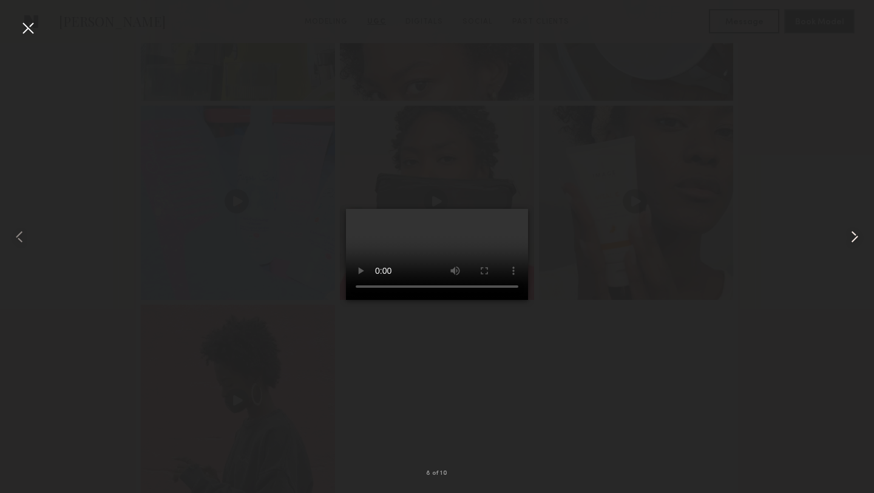
click at [855, 235] on common-icon at bounding box center [853, 236] width 19 height 19
click at [31, 23] on div at bounding box center [27, 27] width 19 height 19
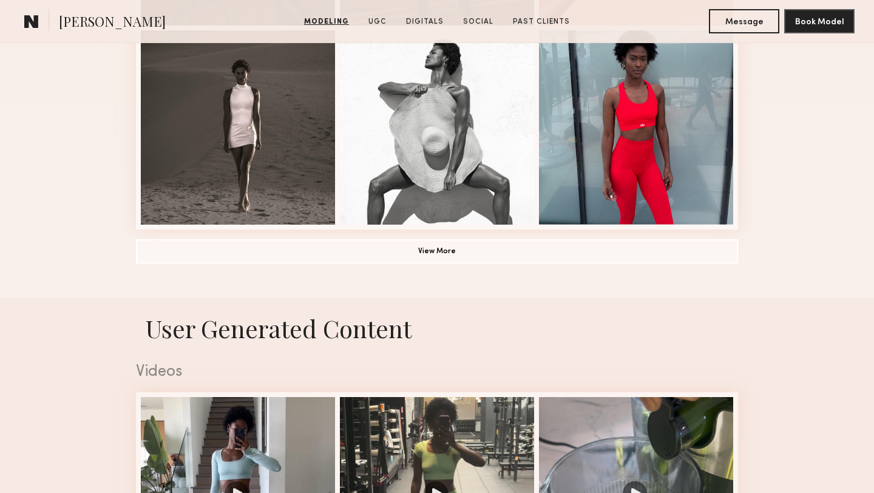
scroll to position [1012, 0]
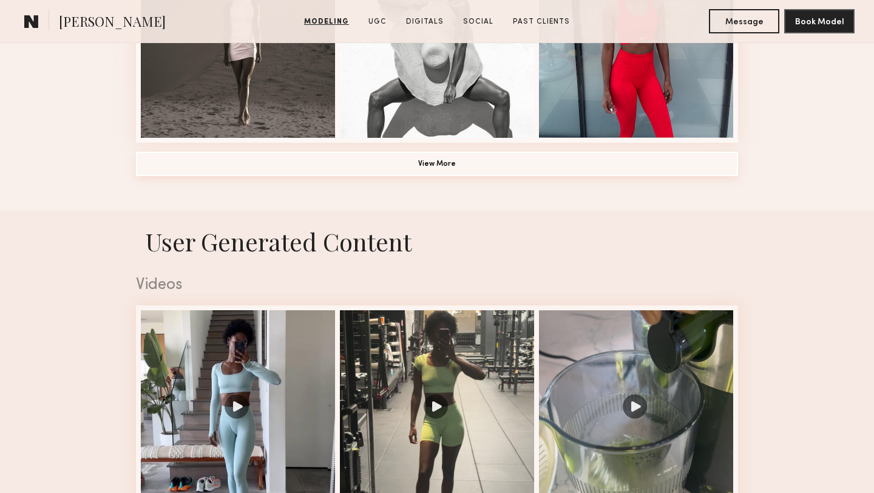
click at [365, 166] on button "View More" at bounding box center [437, 164] width 602 height 24
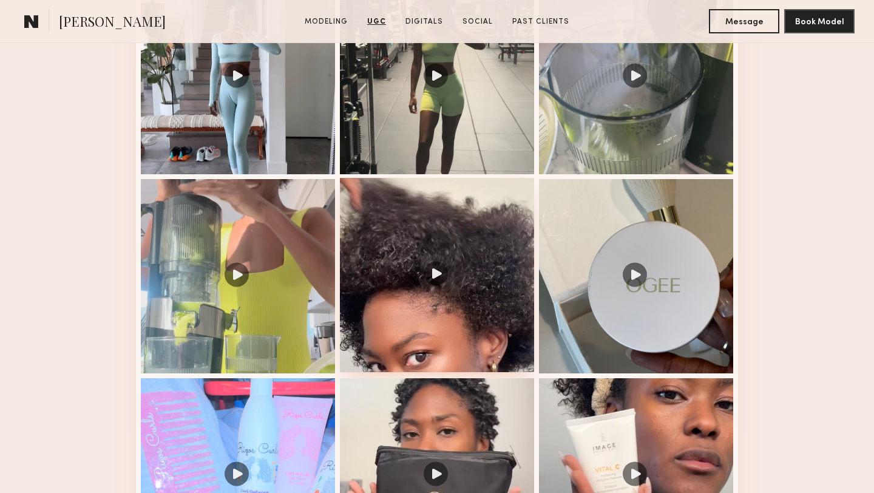
scroll to position [2096, 0]
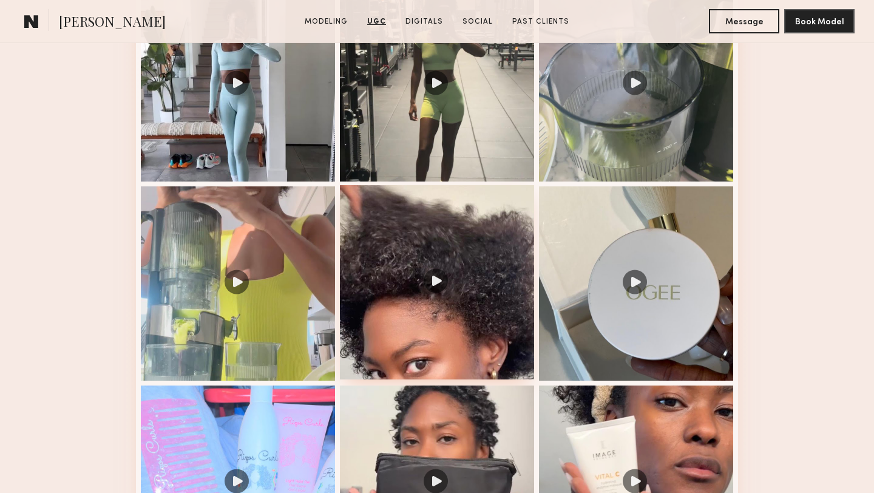
click at [422, 236] on div at bounding box center [437, 282] width 194 height 194
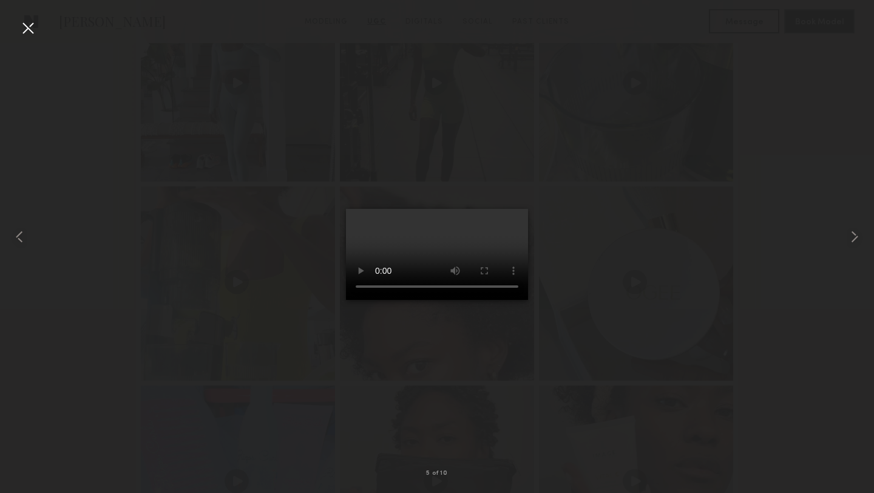
click at [27, 30] on div at bounding box center [27, 27] width 19 height 19
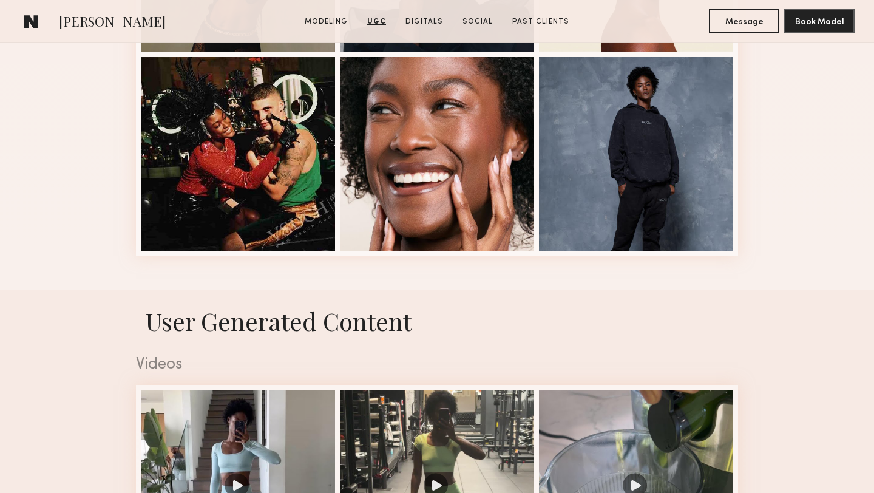
scroll to position [1430, 0]
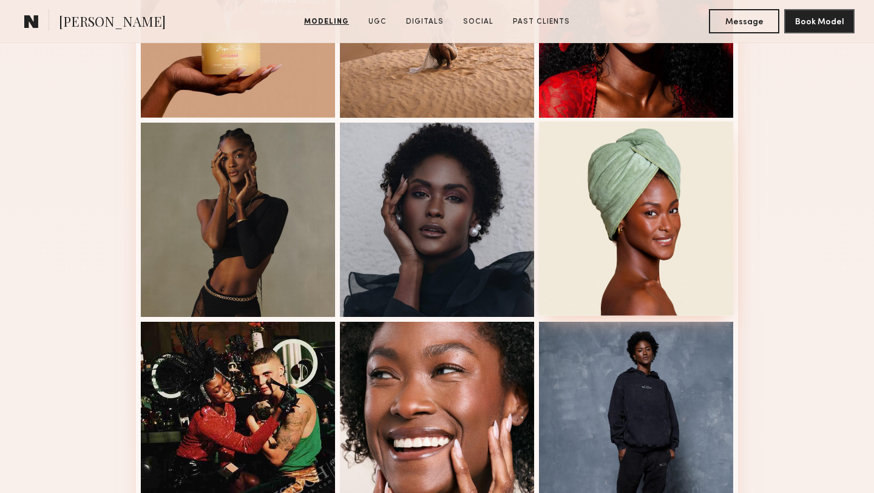
click at [633, 155] on div at bounding box center [636, 218] width 194 height 194
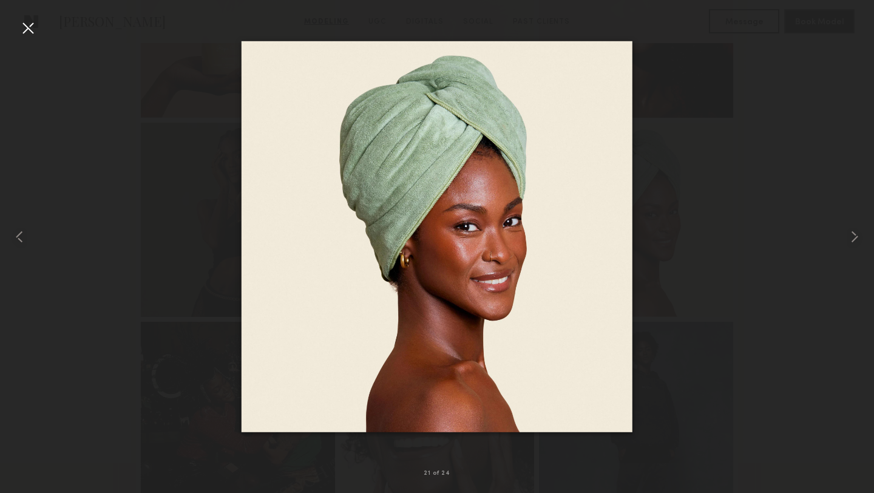
click at [22, 24] on div at bounding box center [27, 27] width 19 height 19
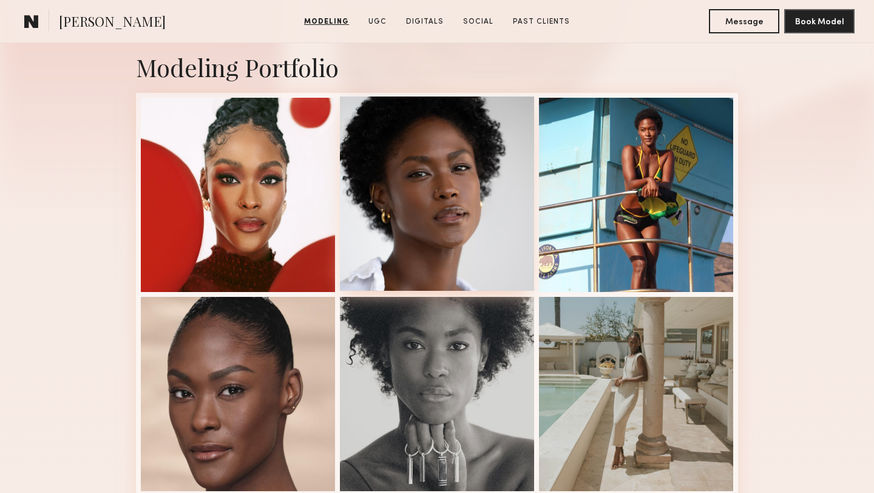
scroll to position [275, 0]
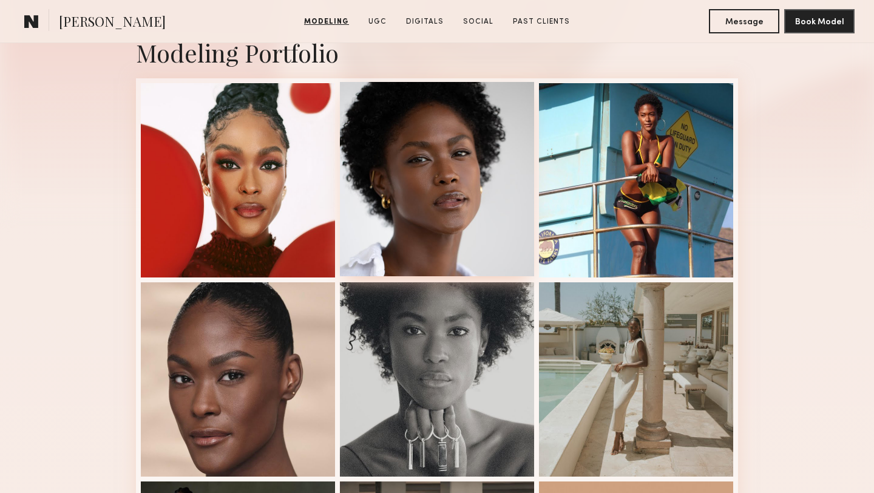
click at [449, 216] on div at bounding box center [437, 179] width 194 height 194
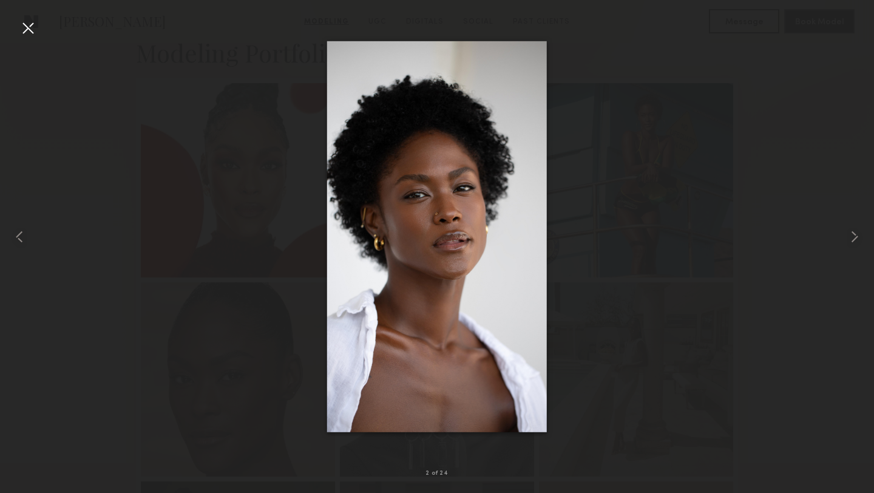
click at [29, 30] on div at bounding box center [27, 27] width 19 height 19
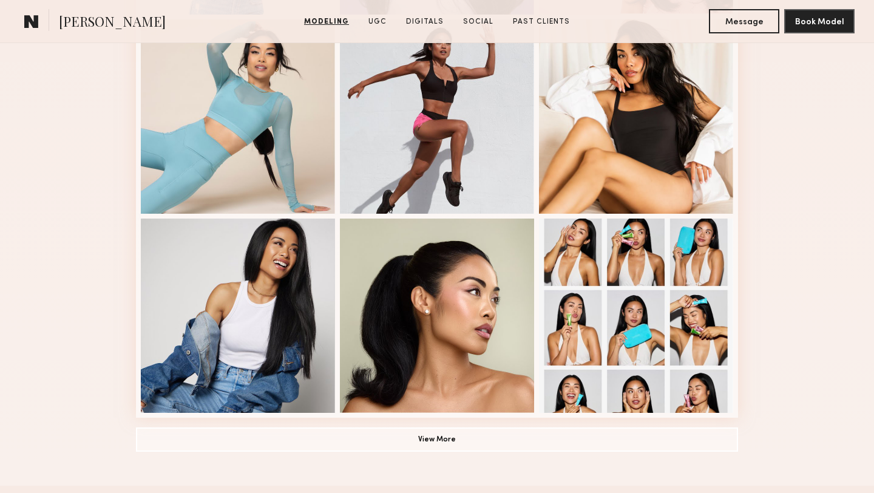
scroll to position [972, 0]
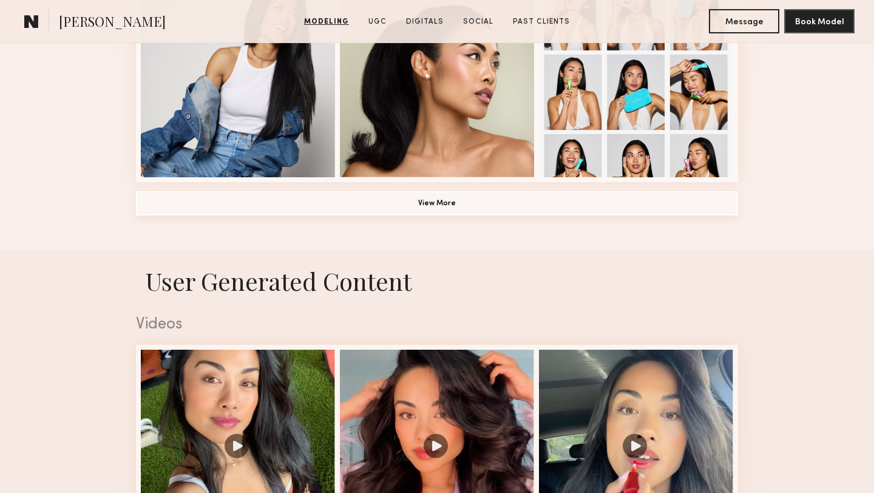
click at [283, 204] on button "View More" at bounding box center [437, 203] width 602 height 24
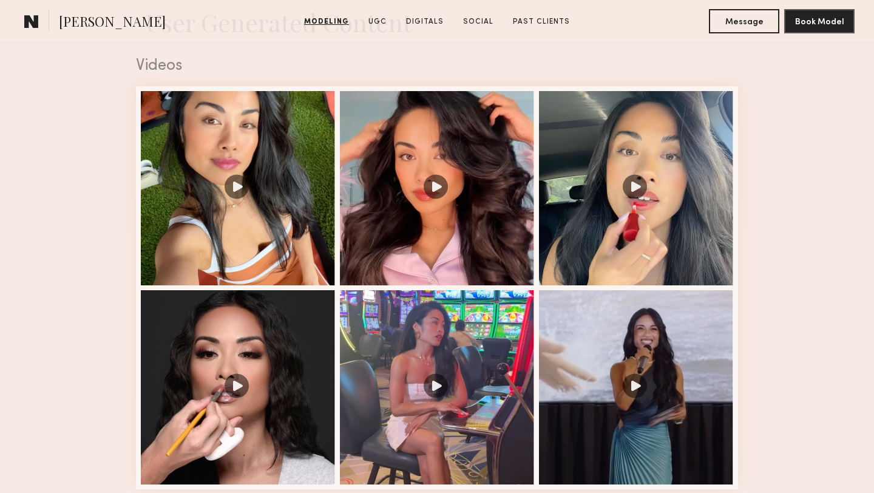
scroll to position [2036, 0]
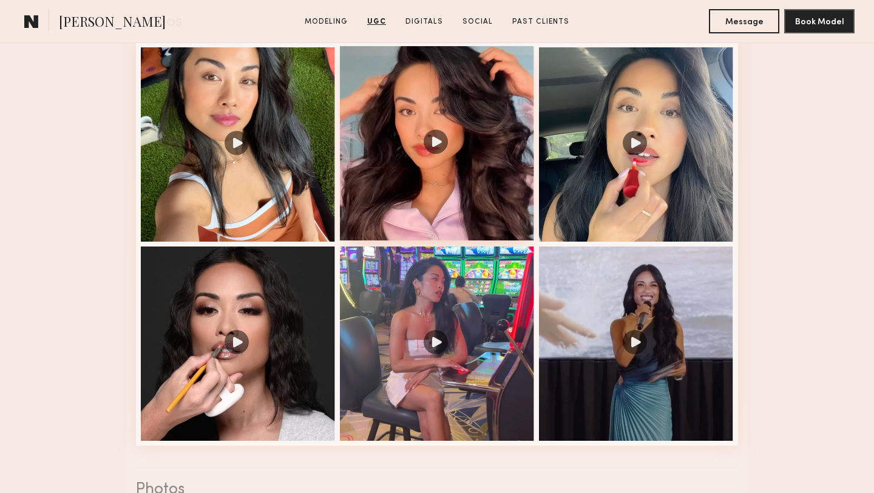
click at [517, 212] on div at bounding box center [437, 143] width 194 height 194
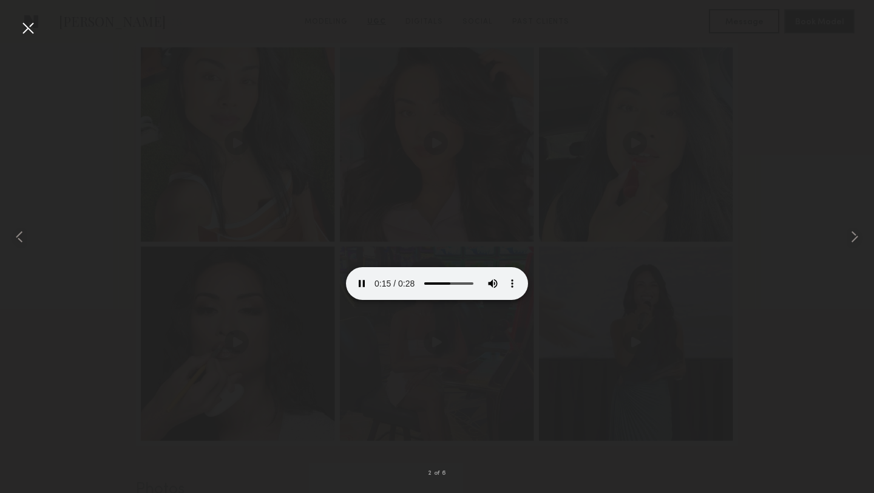
click at [27, 30] on div at bounding box center [27, 27] width 19 height 19
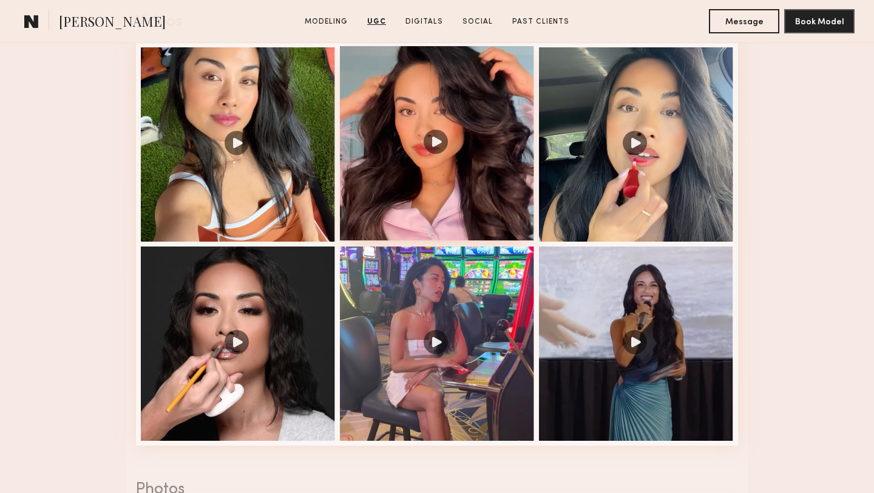
click at [517, 202] on div at bounding box center [437, 143] width 194 height 194
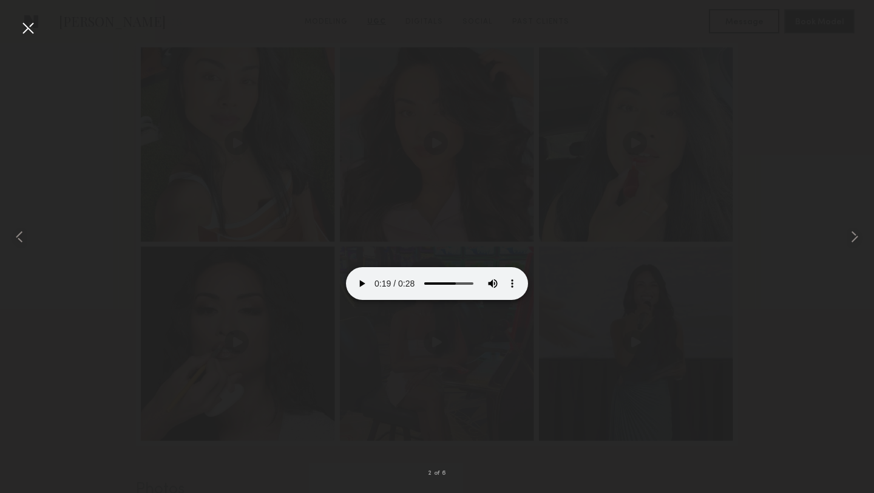
click at [24, 27] on div at bounding box center [27, 27] width 19 height 19
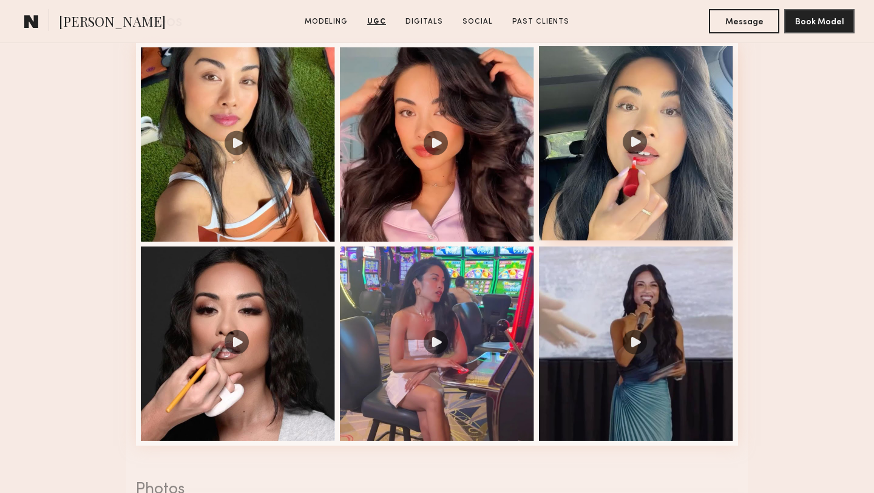
click at [590, 218] on div at bounding box center [636, 143] width 194 height 194
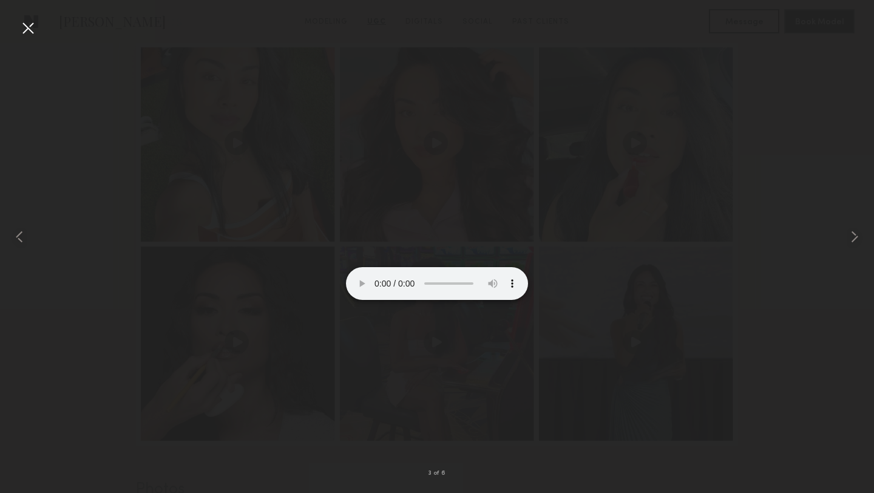
click at [30, 30] on div at bounding box center [27, 27] width 19 height 19
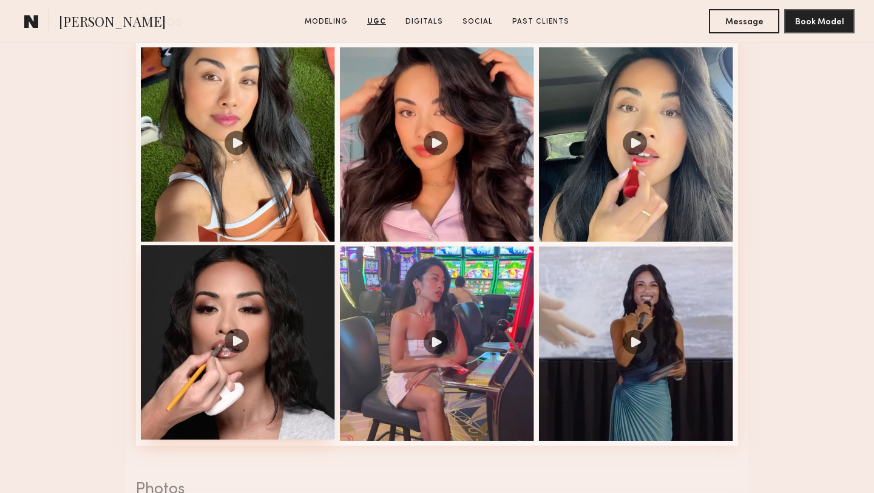
click at [304, 413] on div at bounding box center [238, 342] width 194 height 194
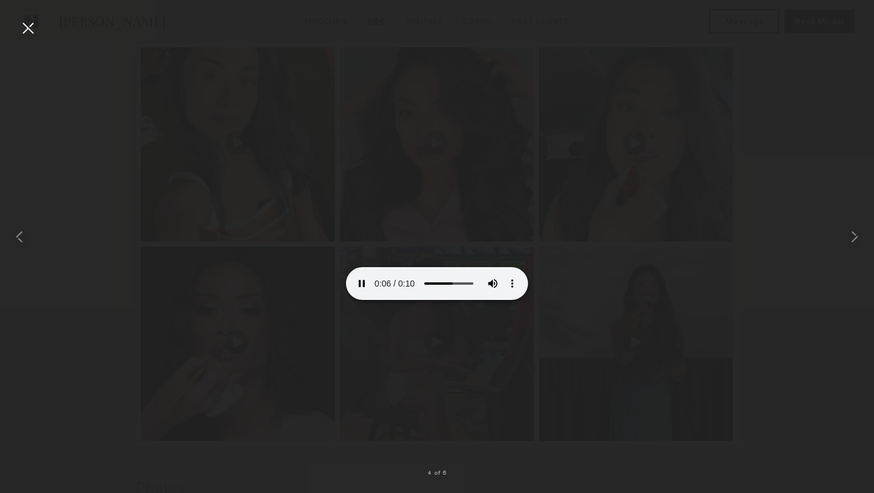
click at [30, 24] on div at bounding box center [27, 27] width 19 height 19
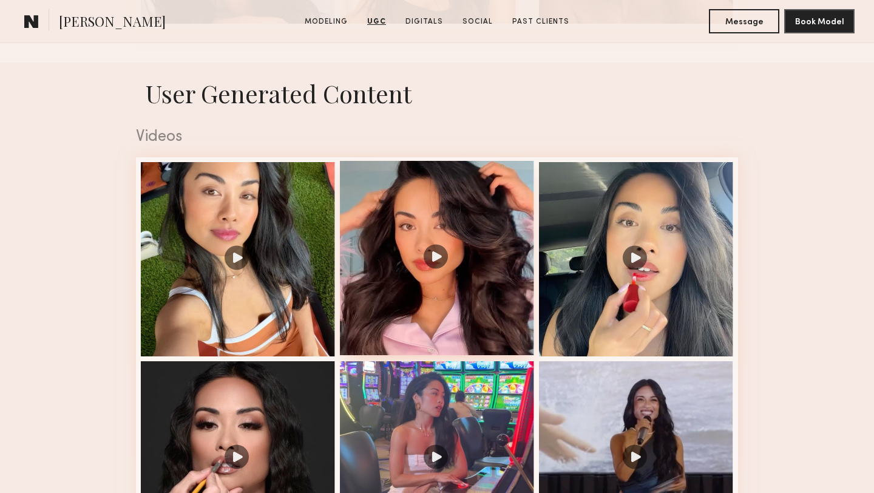
scroll to position [1917, 0]
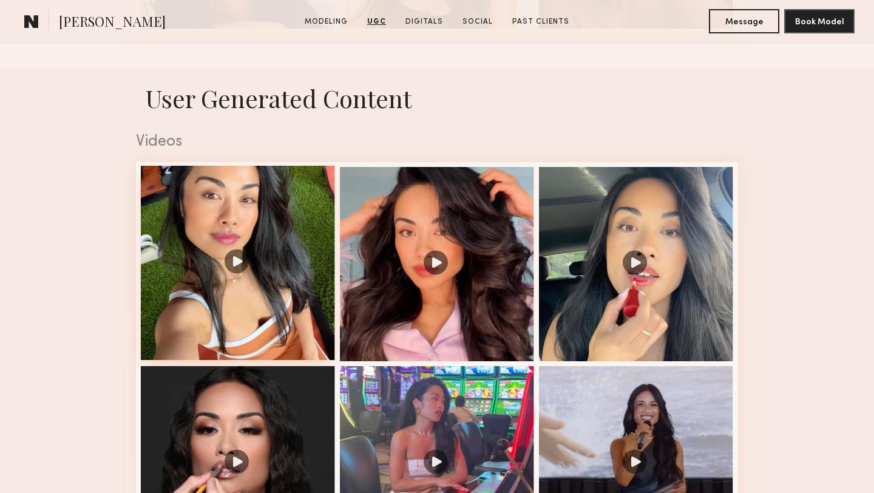
click at [287, 274] on div at bounding box center [238, 263] width 194 height 194
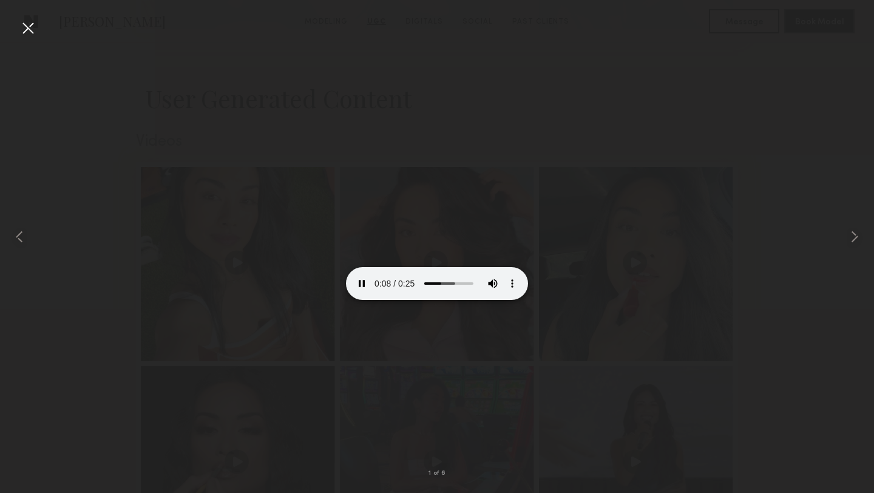
click at [30, 30] on div at bounding box center [27, 27] width 19 height 19
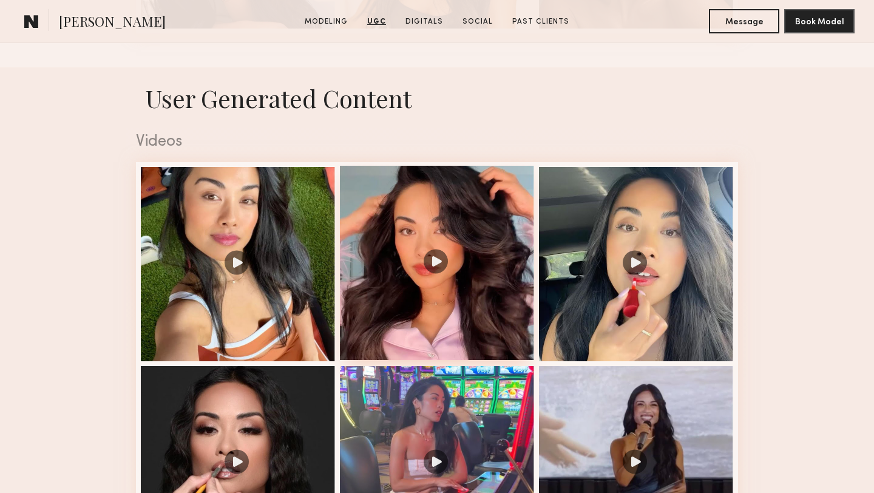
click at [419, 311] on div at bounding box center [437, 263] width 194 height 194
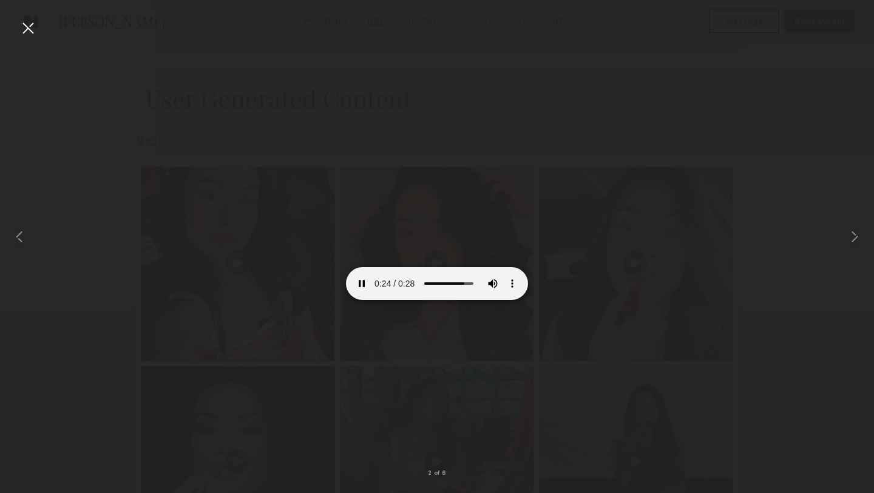
click at [221, 199] on div at bounding box center [437, 236] width 874 height 434
click at [29, 32] on div at bounding box center [27, 27] width 19 height 19
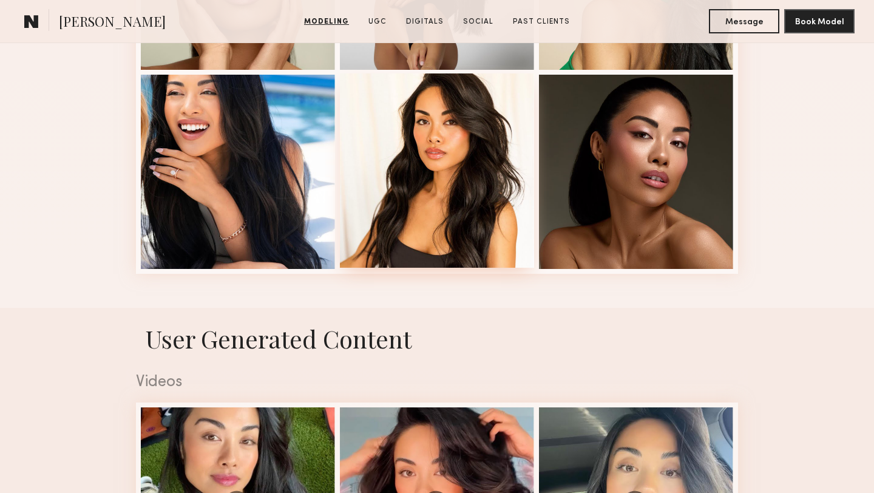
scroll to position [1675, 0]
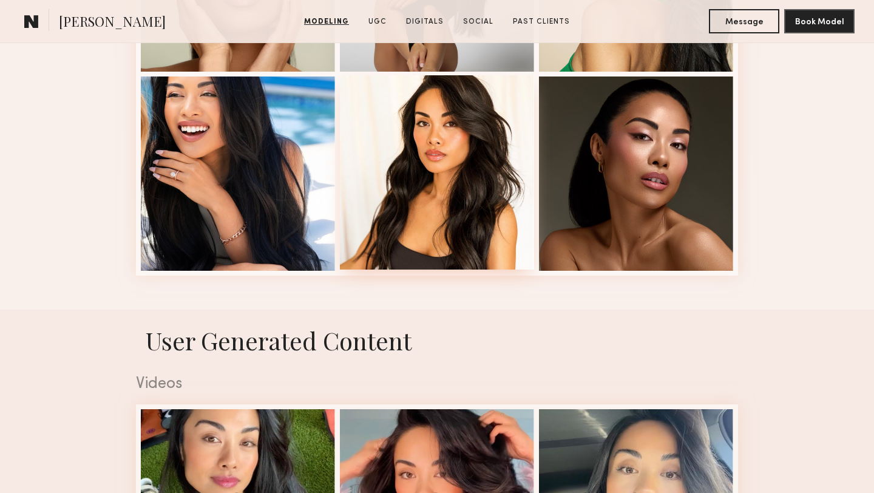
click at [428, 244] on div at bounding box center [437, 172] width 194 height 194
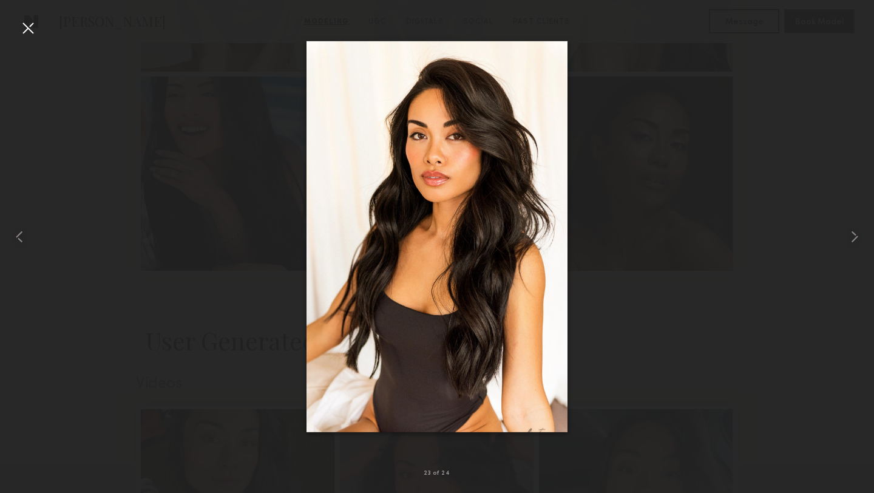
click at [26, 25] on div at bounding box center [27, 27] width 19 height 19
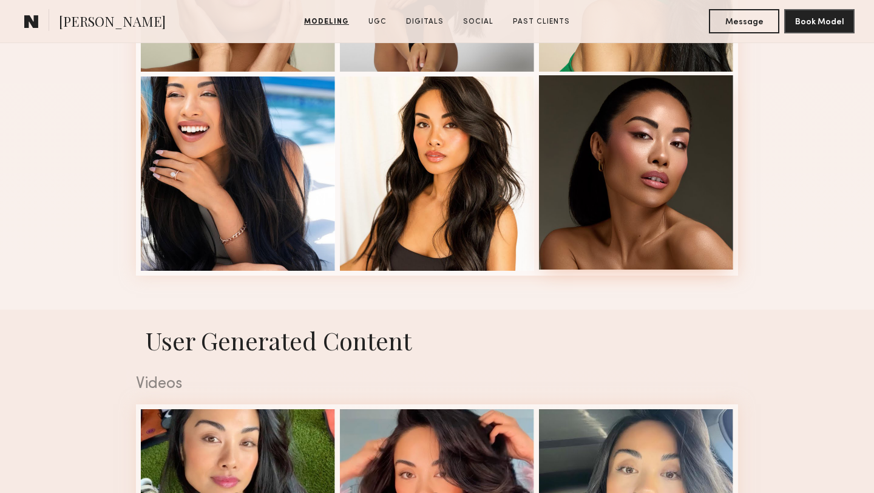
click at [668, 181] on div at bounding box center [636, 172] width 194 height 194
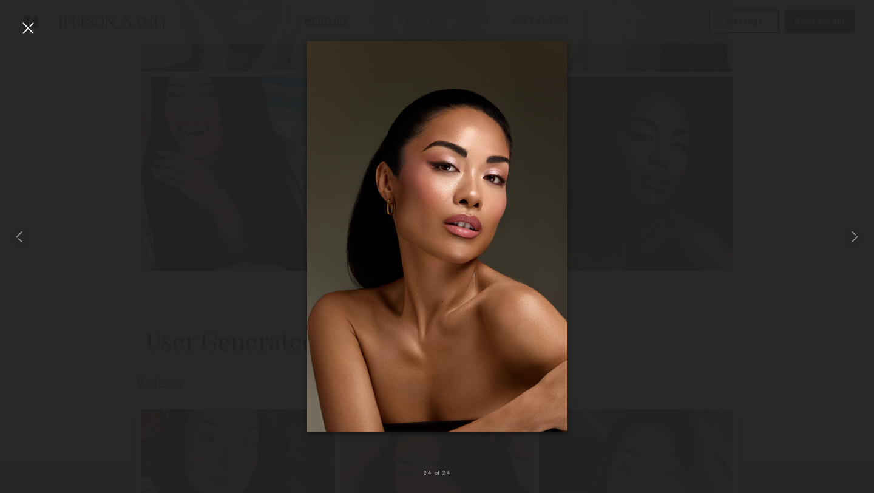
click at [27, 26] on div at bounding box center [27, 27] width 19 height 19
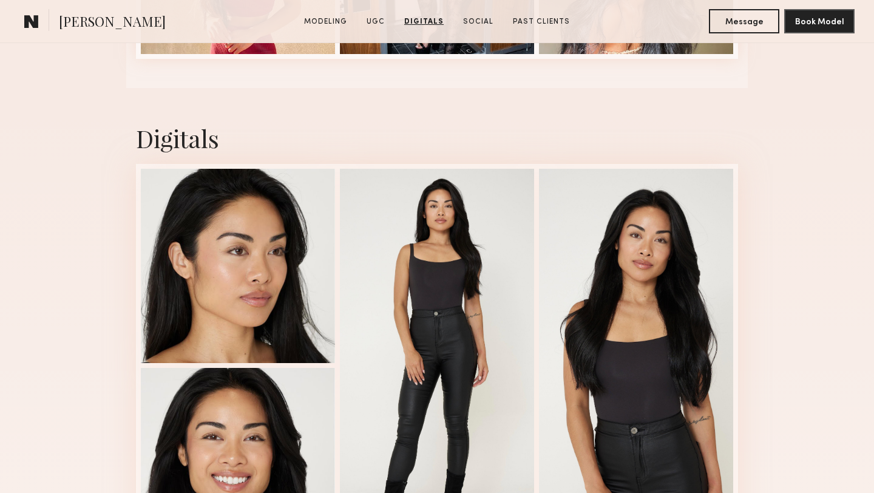
scroll to position [2565, 0]
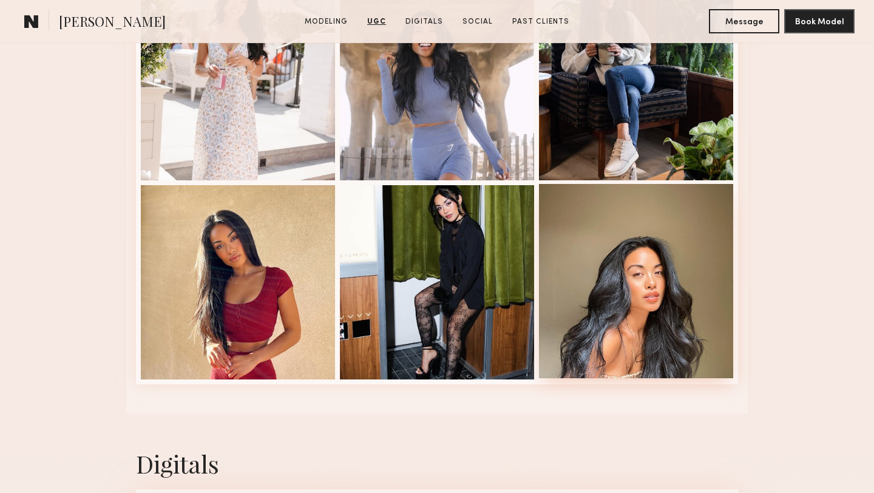
click at [600, 274] on div at bounding box center [636, 281] width 194 height 194
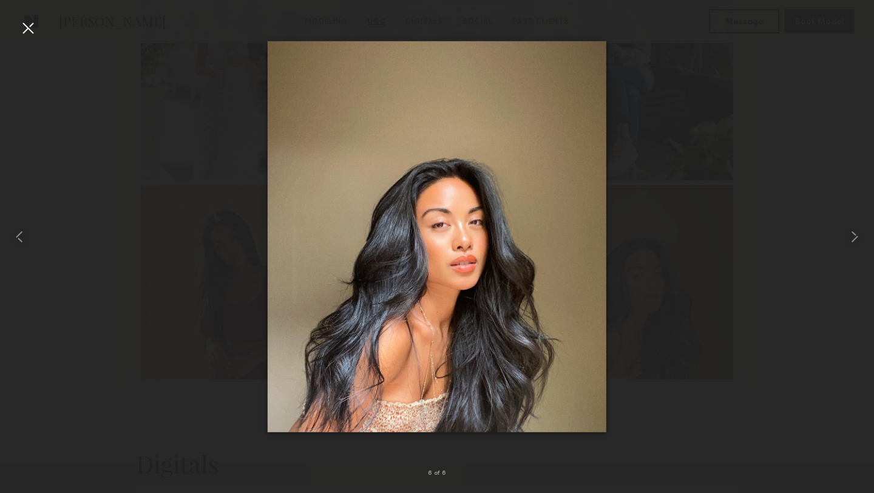
click at [28, 29] on div at bounding box center [27, 27] width 19 height 19
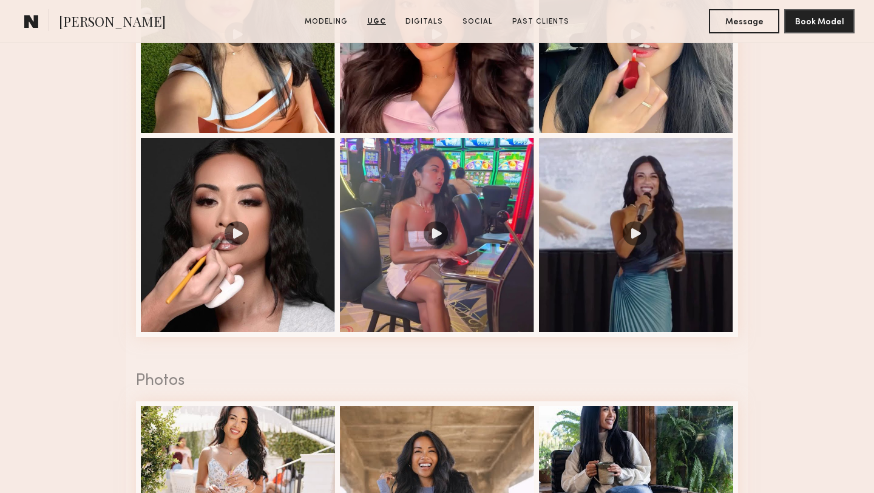
scroll to position [1968, 0]
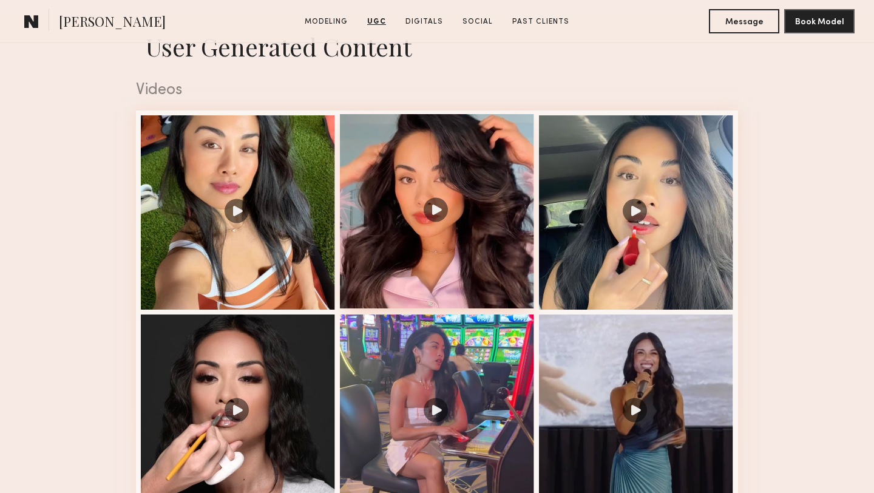
click at [448, 167] on div at bounding box center [437, 211] width 194 height 194
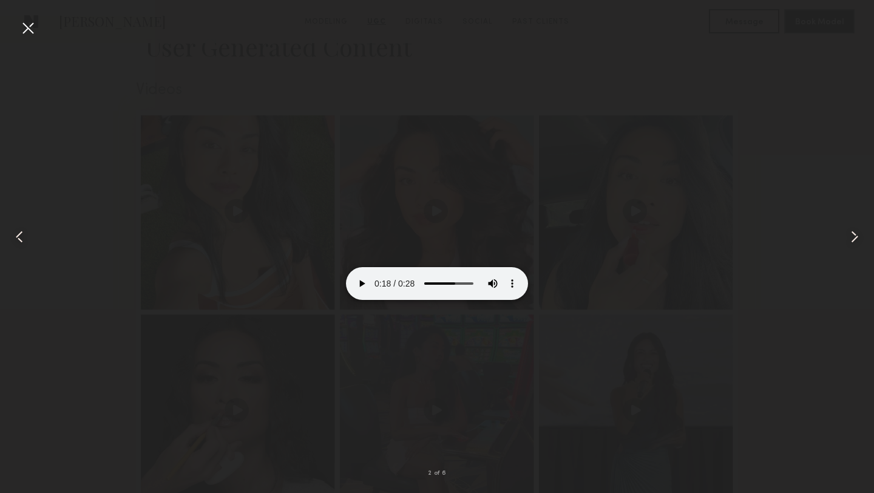
click at [27, 29] on div at bounding box center [27, 27] width 19 height 19
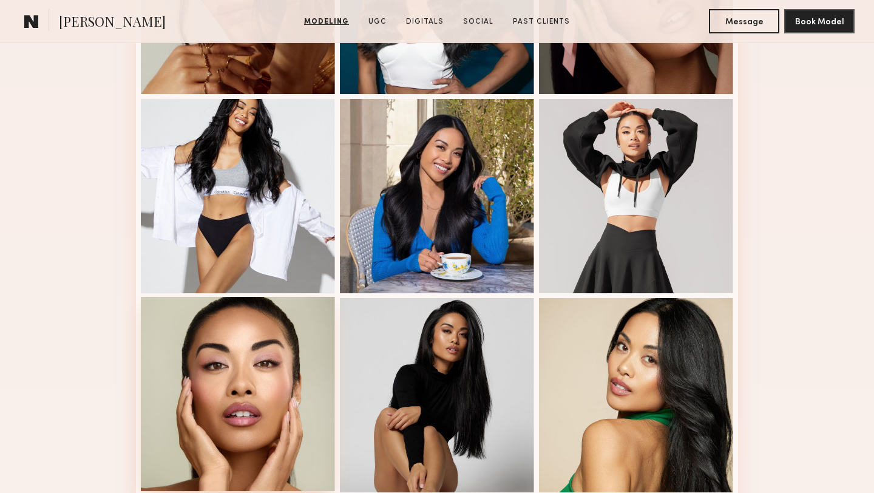
scroll to position [1204, 0]
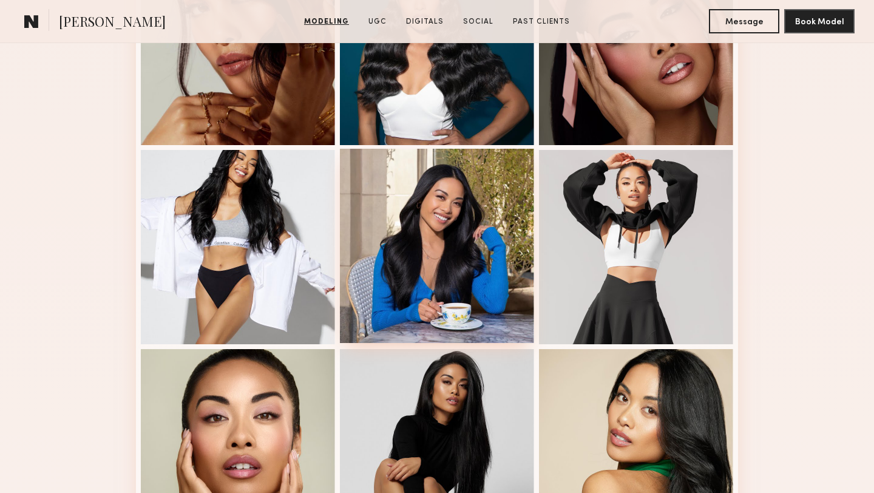
click at [404, 231] on div at bounding box center [437, 246] width 194 height 194
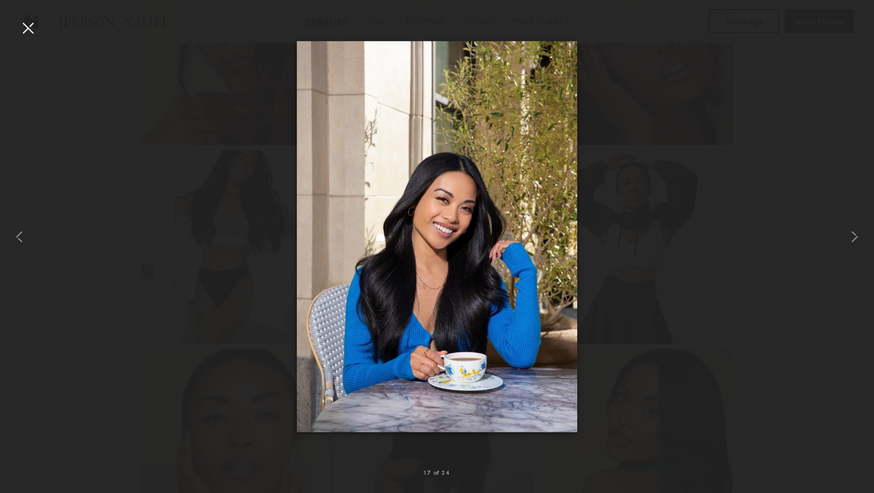
click at [38, 26] on div at bounding box center [437, 236] width 874 height 434
click at [30, 30] on div at bounding box center [27, 27] width 19 height 19
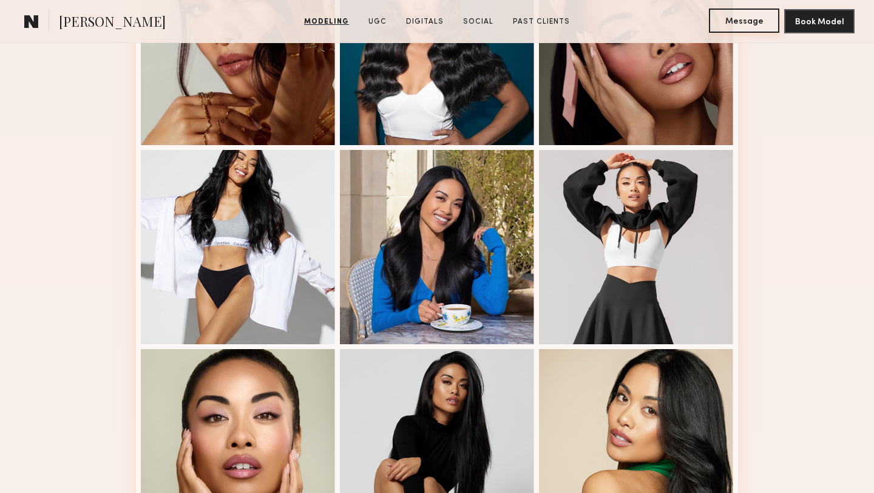
click at [714, 25] on button "Message" at bounding box center [744, 20] width 70 height 24
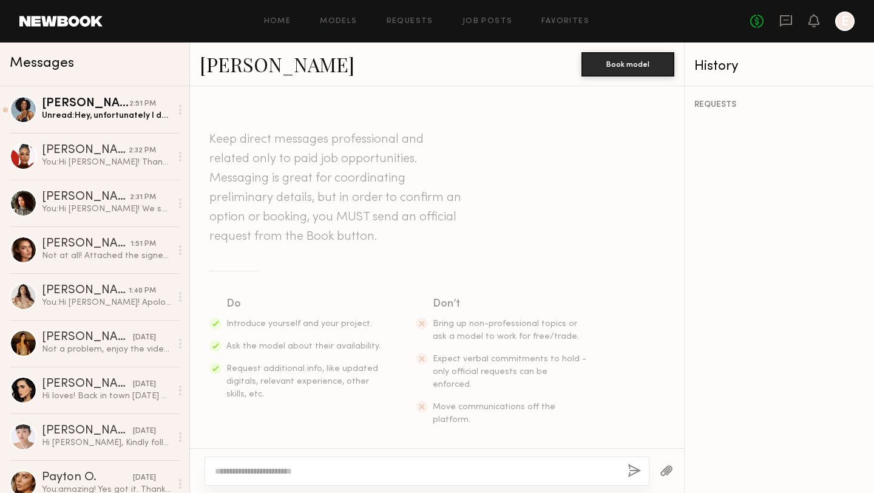
click at [315, 465] on textarea at bounding box center [416, 471] width 403 height 12
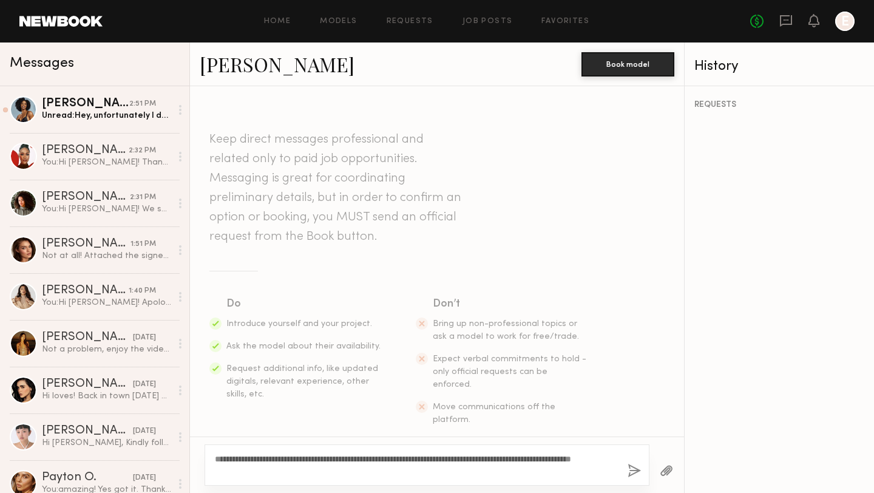
type textarea "**********"
click at [632, 473] on button "button" at bounding box center [633, 470] width 13 height 15
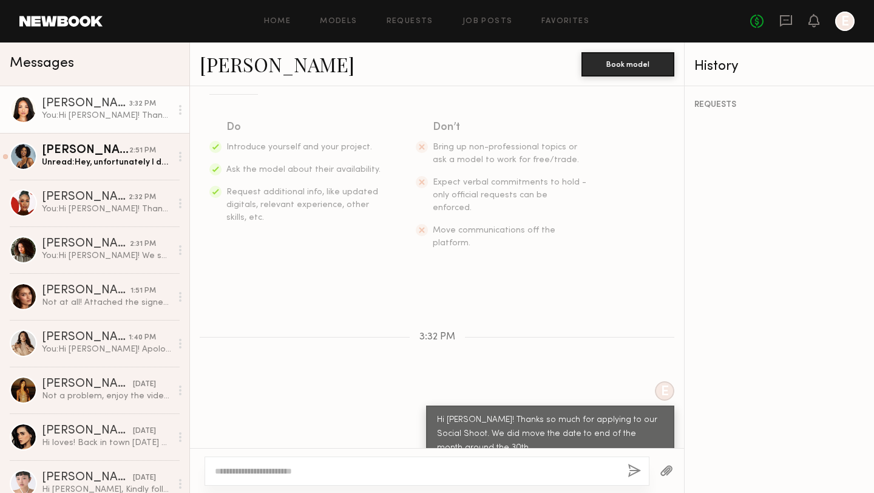
click at [308, 476] on textarea at bounding box center [416, 471] width 403 height 12
type textarea "*"
type textarea "**********"
drag, startPoint x: 285, startPoint y: 471, endPoint x: 209, endPoint y: 468, distance: 75.9
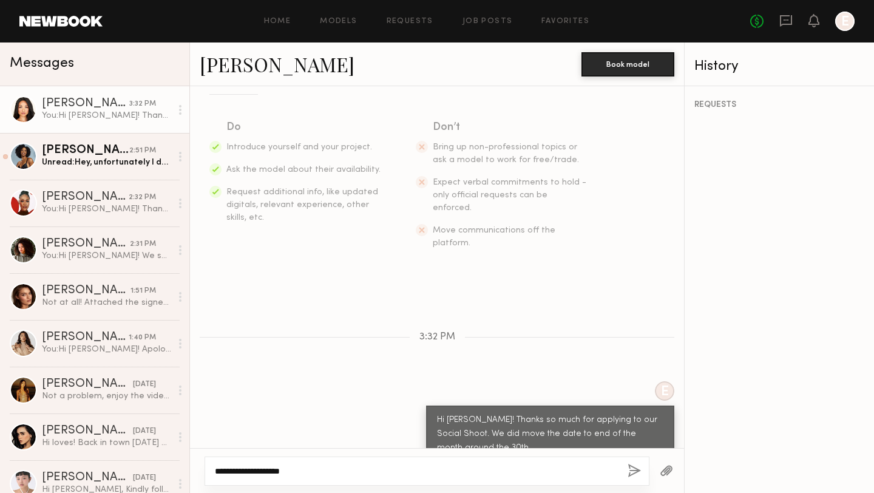
click at [209, 468] on div "**********" at bounding box center [426, 470] width 445 height 29
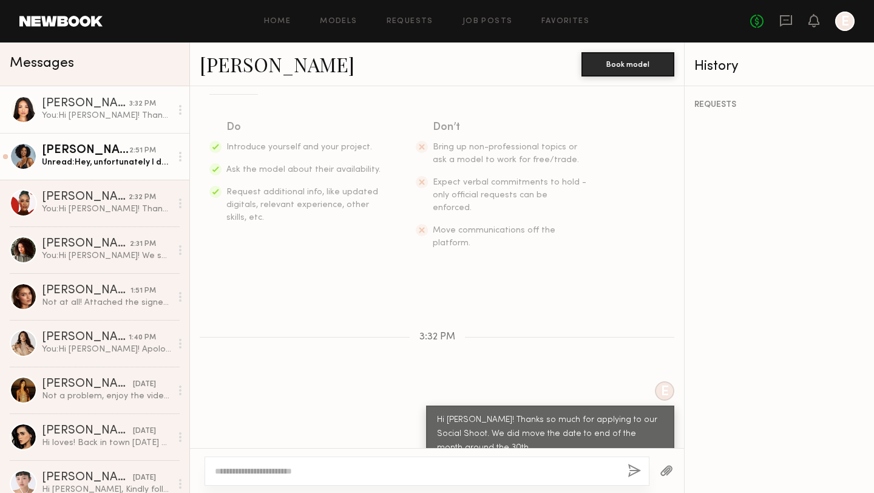
click at [84, 159] on div "Unread: Hey, unfortunately I don’t" at bounding box center [106, 163] width 129 height 12
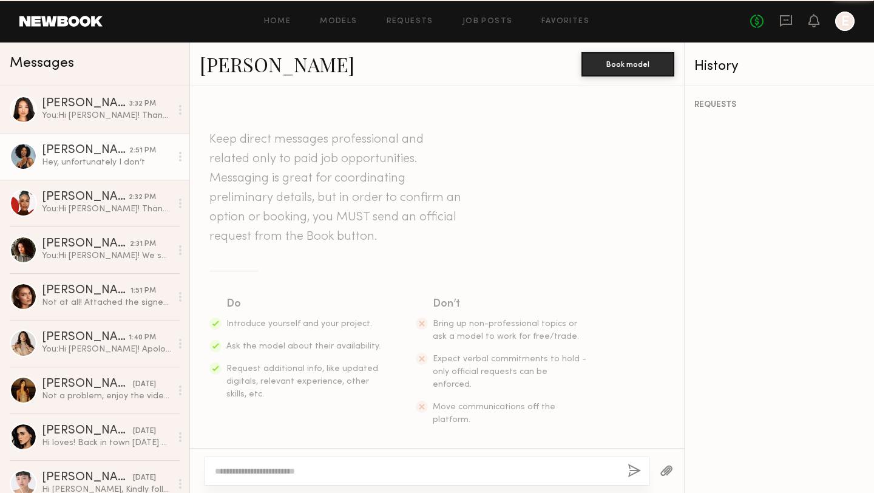
scroll to position [368, 0]
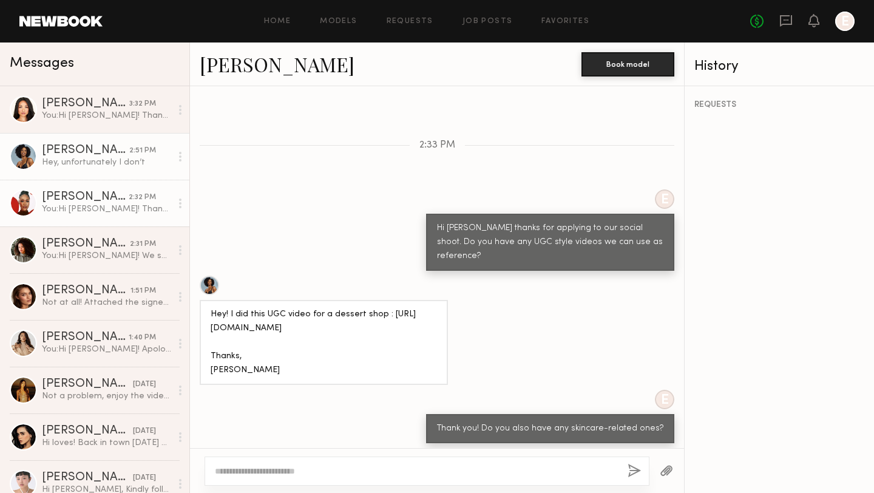
click at [80, 208] on div "You: Hi Rose! Thanks so much for applying to our Social Shoot! Would love to se…" at bounding box center [106, 209] width 129 height 12
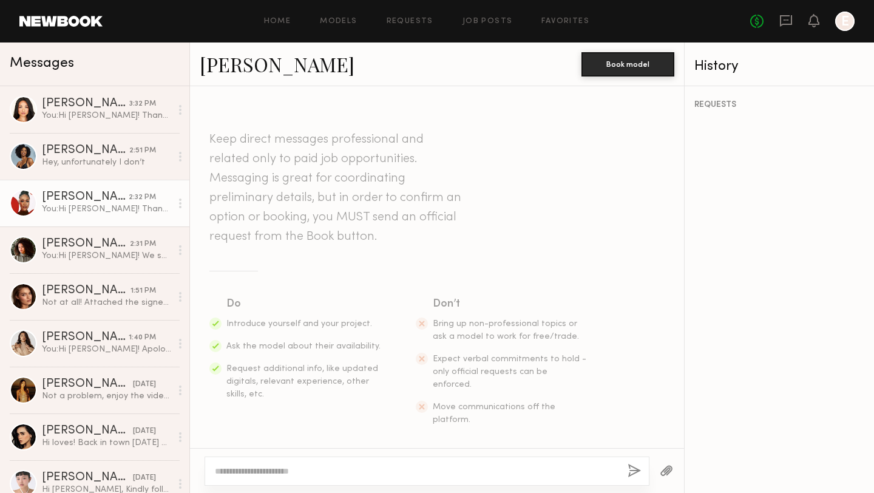
scroll to position [190, 0]
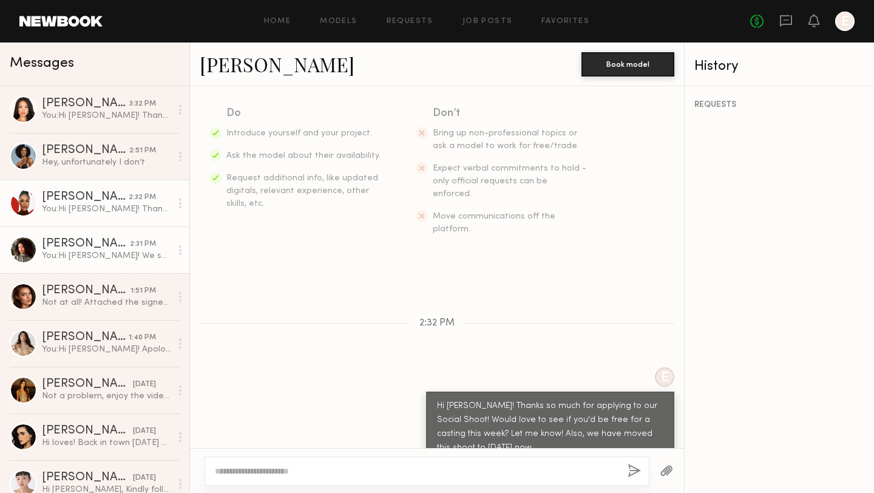
click at [90, 251] on div "You: Hi Vanessa! We saw that you applied to our Social shoot :). Can you send u…" at bounding box center [106, 256] width 129 height 12
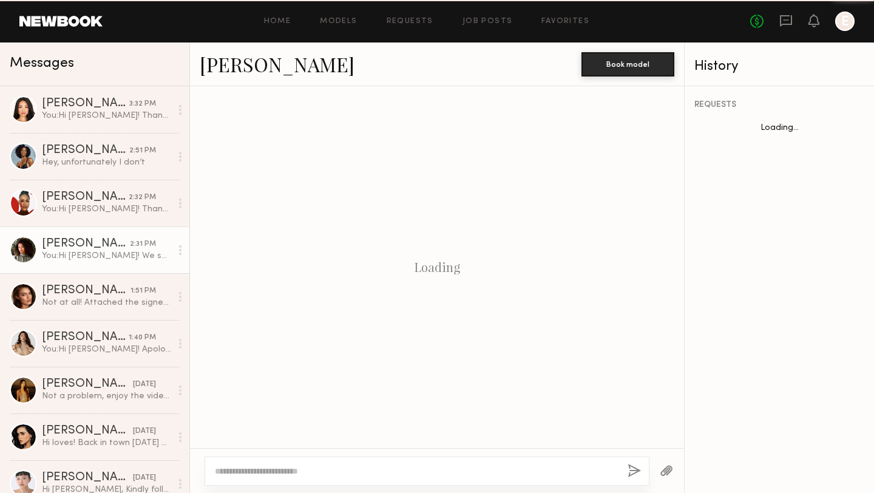
scroll to position [177, 0]
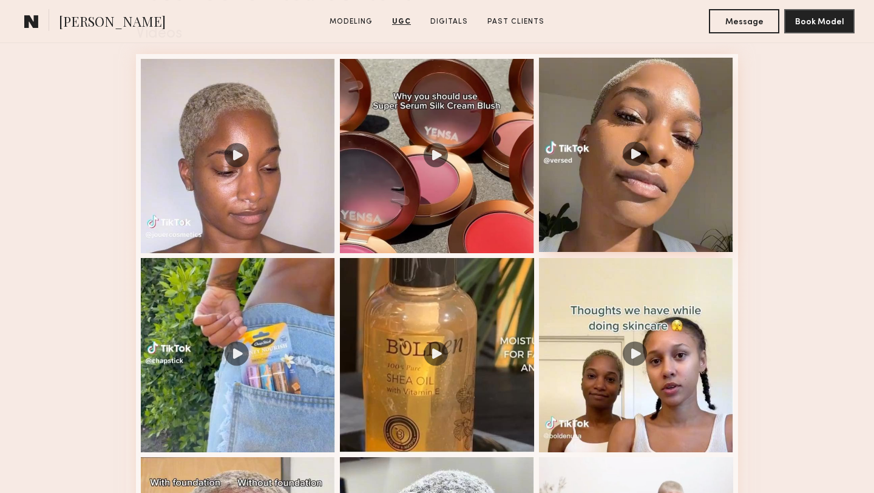
scroll to position [1153, 0]
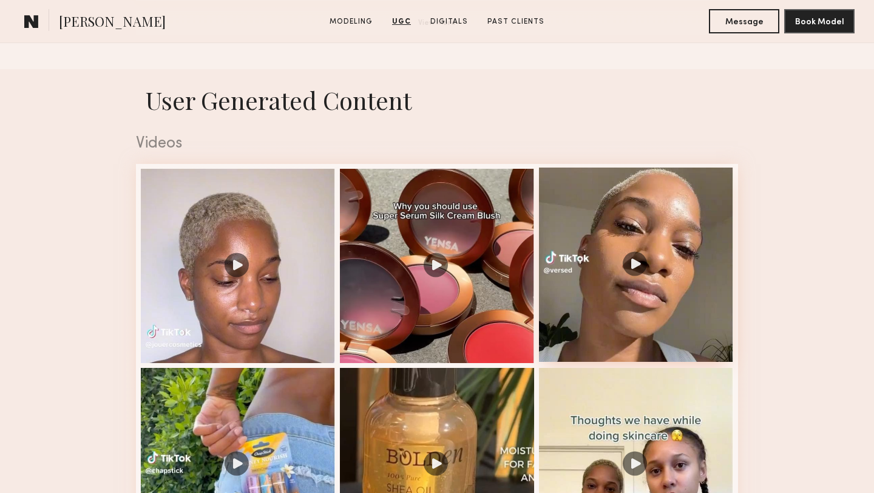
click at [653, 210] on div at bounding box center [636, 264] width 194 height 194
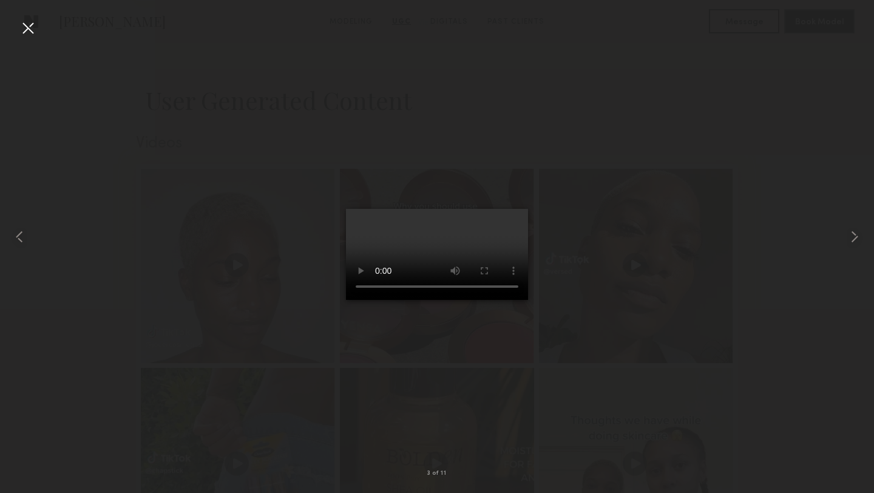
click at [25, 29] on div at bounding box center [27, 27] width 19 height 19
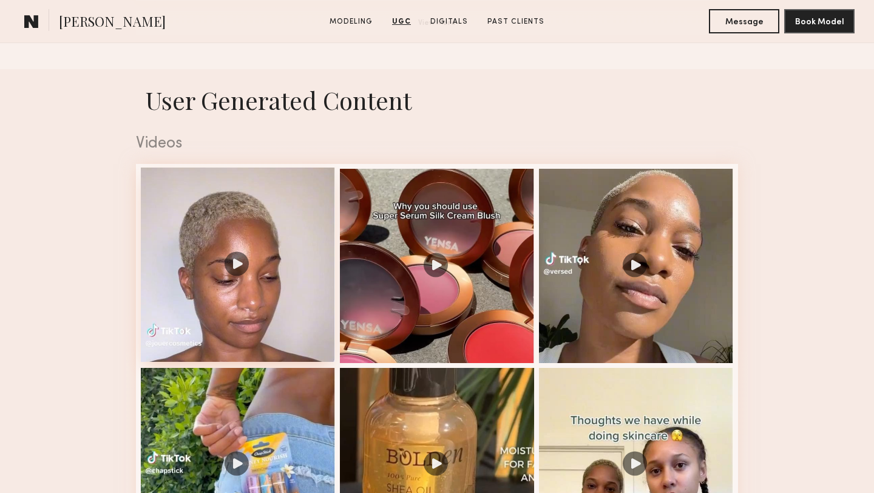
click at [266, 255] on div at bounding box center [238, 264] width 194 height 194
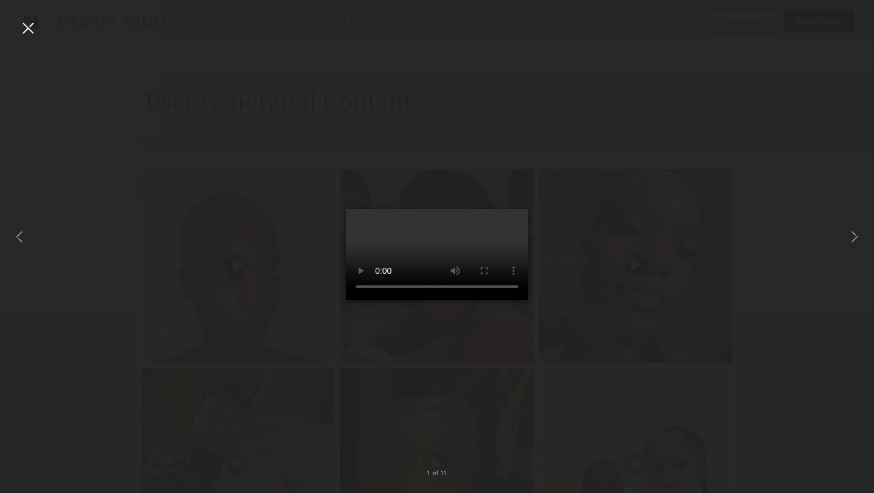
click at [29, 30] on div at bounding box center [27, 27] width 19 height 19
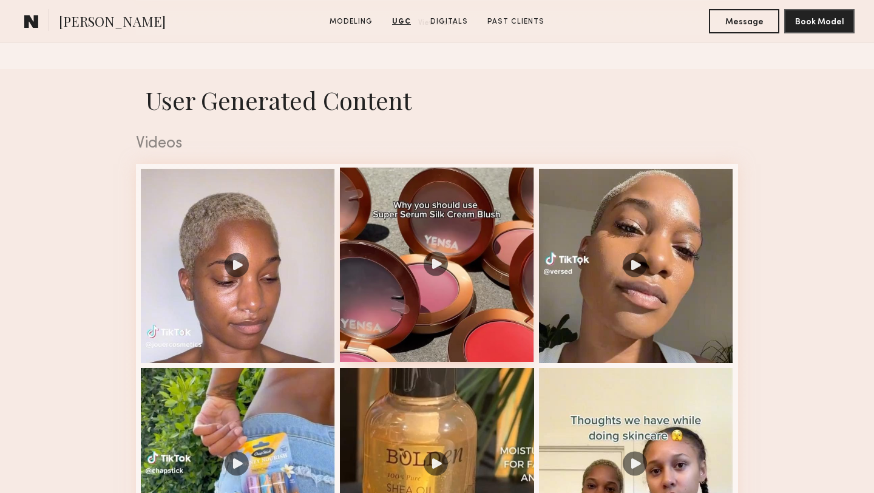
click at [403, 223] on div at bounding box center [437, 264] width 194 height 194
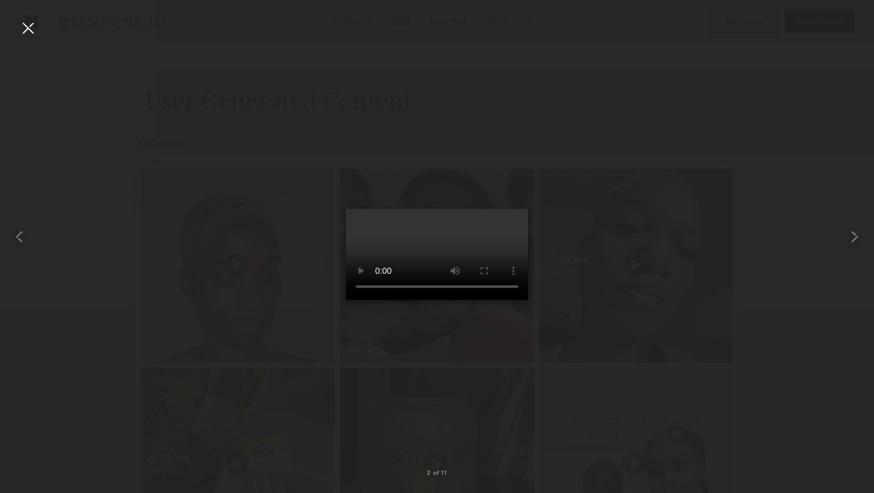
click at [33, 30] on div at bounding box center [27, 27] width 19 height 19
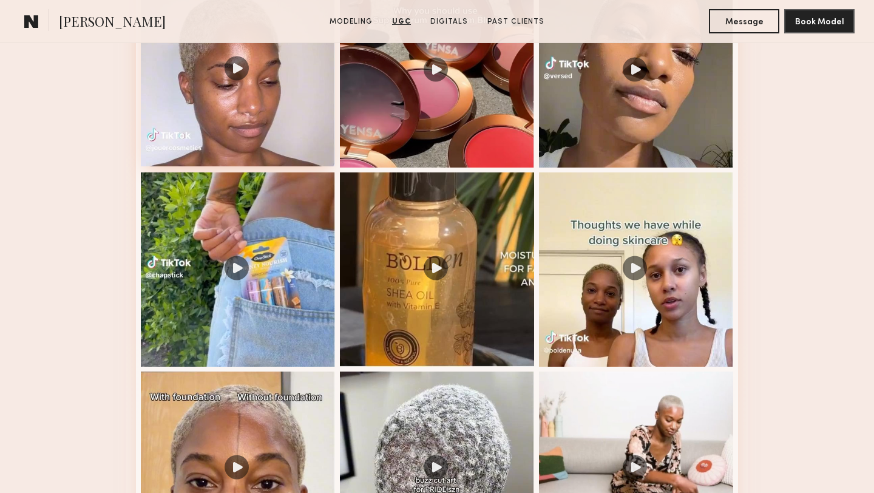
scroll to position [1349, 0]
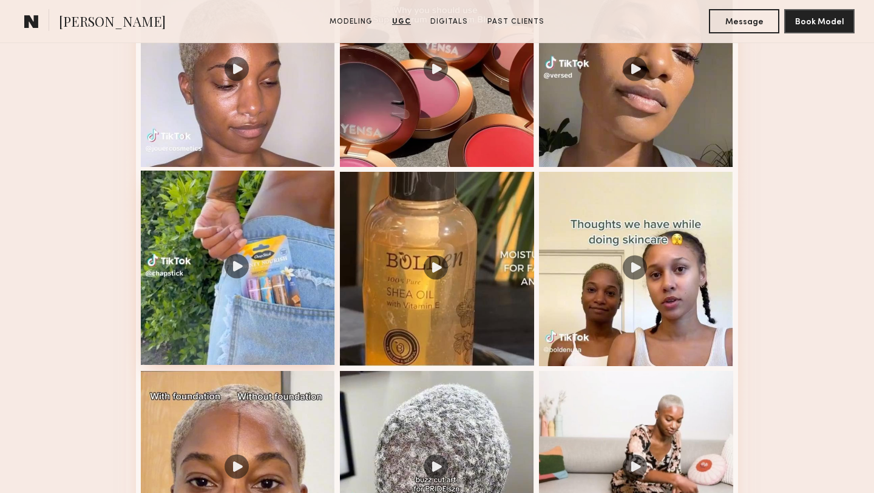
click at [277, 298] on div at bounding box center [238, 267] width 194 height 194
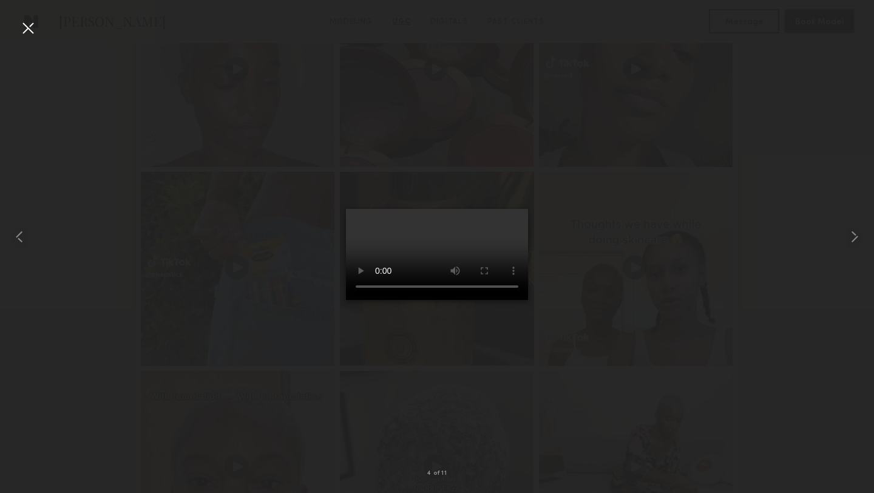
click at [29, 29] on div at bounding box center [27, 27] width 19 height 19
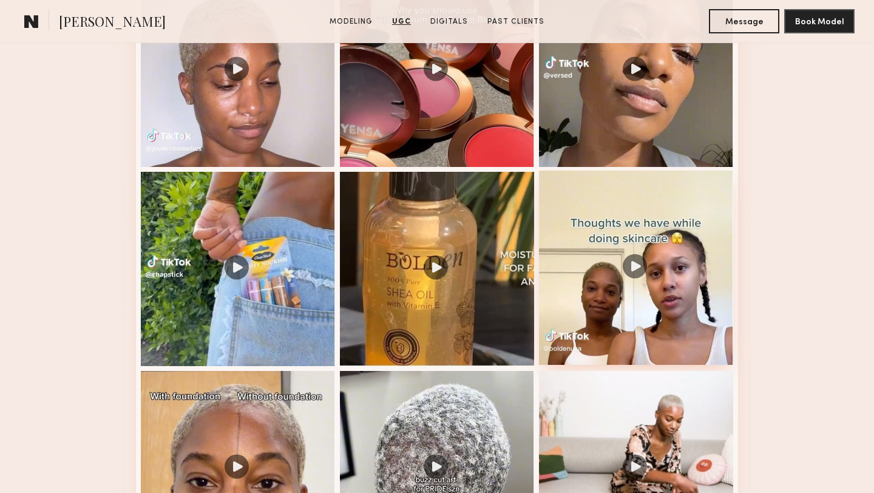
click at [586, 304] on div at bounding box center [636, 267] width 194 height 194
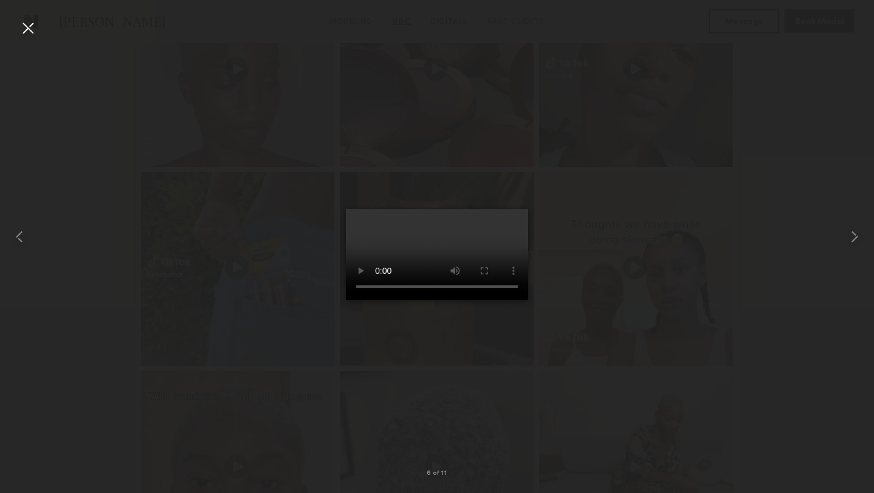
click at [30, 25] on div at bounding box center [27, 27] width 19 height 19
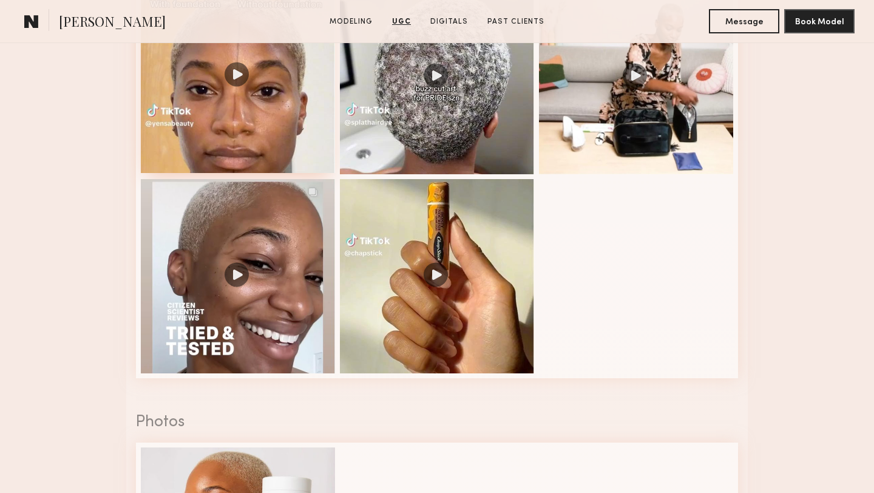
scroll to position [1757, 0]
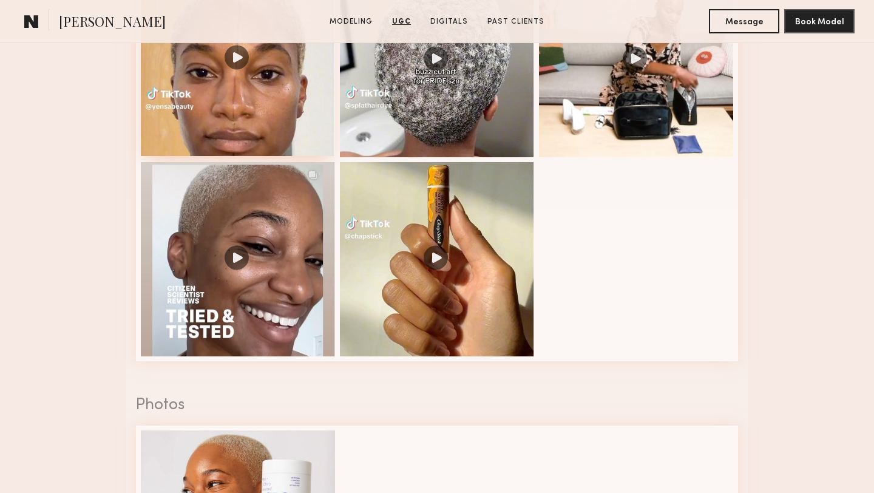
click at [298, 286] on div at bounding box center [238, 259] width 194 height 194
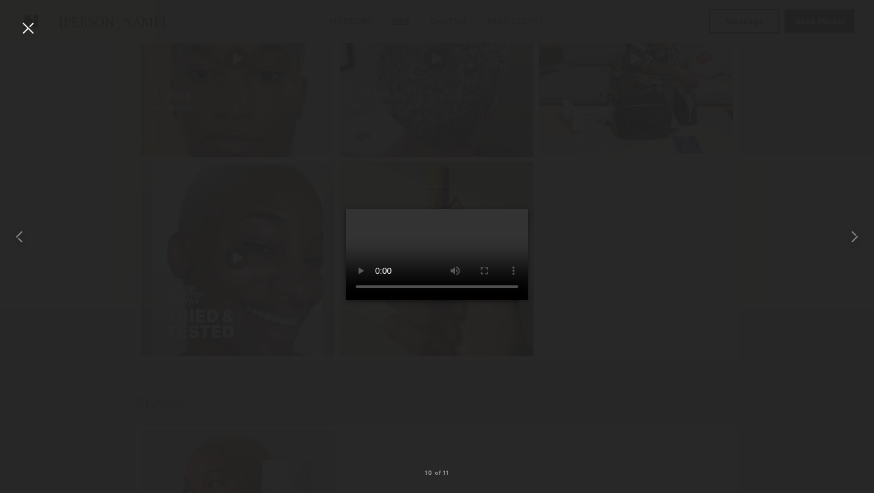
click at [605, 352] on div at bounding box center [437, 236] width 874 height 434
